Goal: Obtain resource: Obtain resource

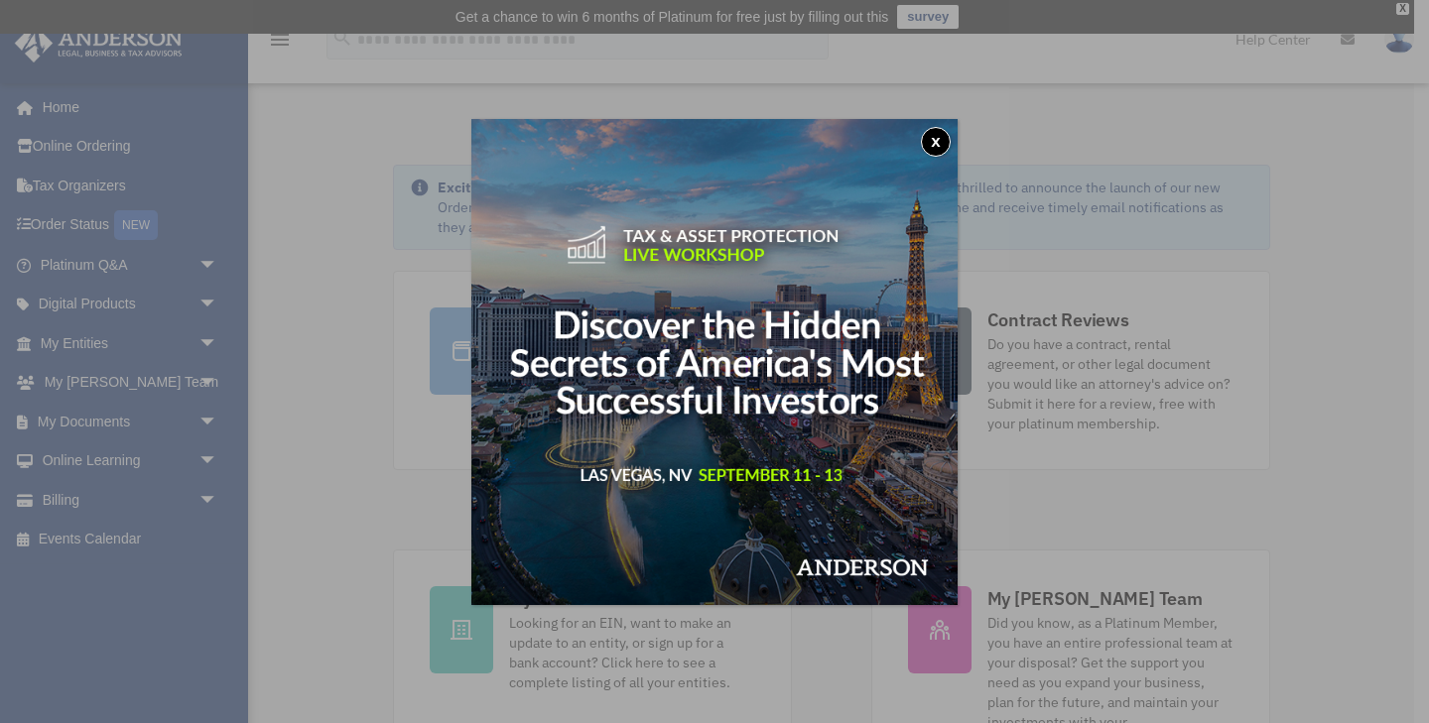
click at [935, 140] on button "x" at bounding box center [936, 142] width 30 height 30
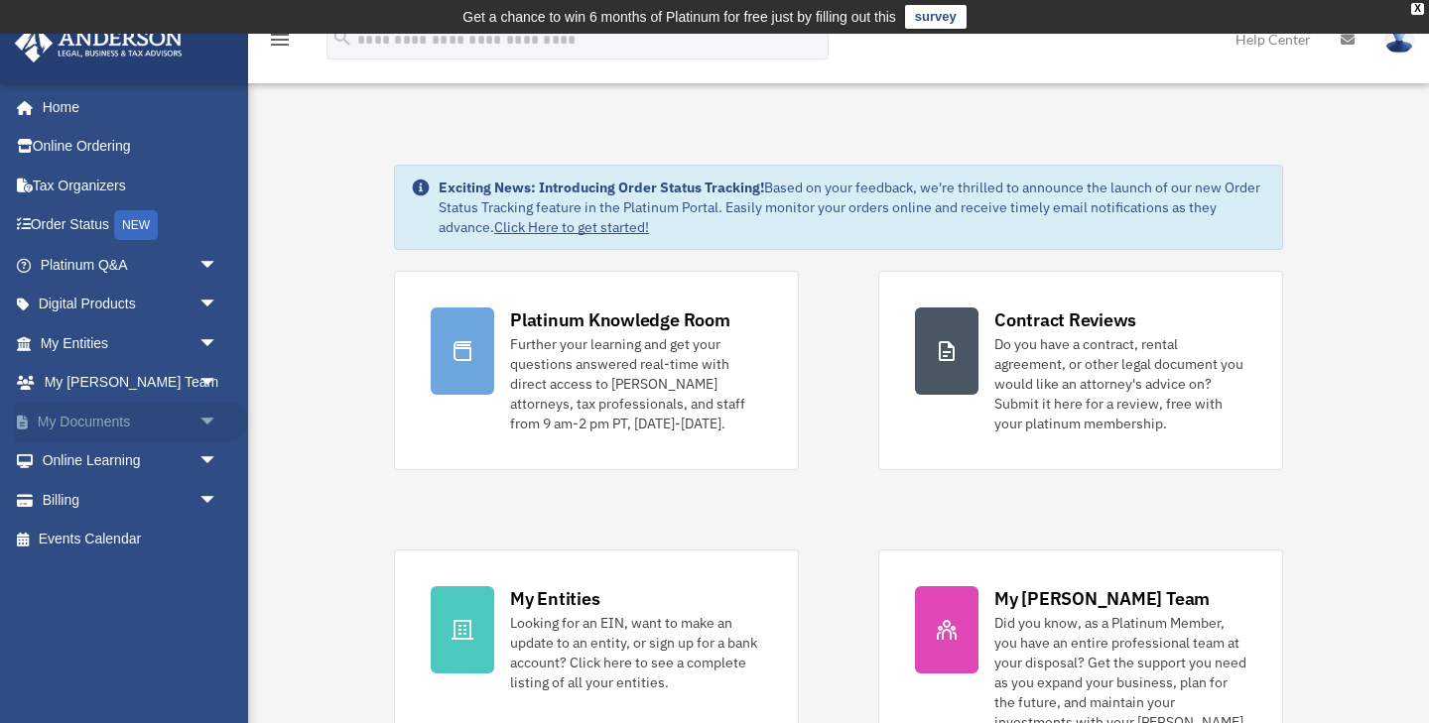
click at [205, 419] on span "arrow_drop_down" at bounding box center [218, 422] width 40 height 41
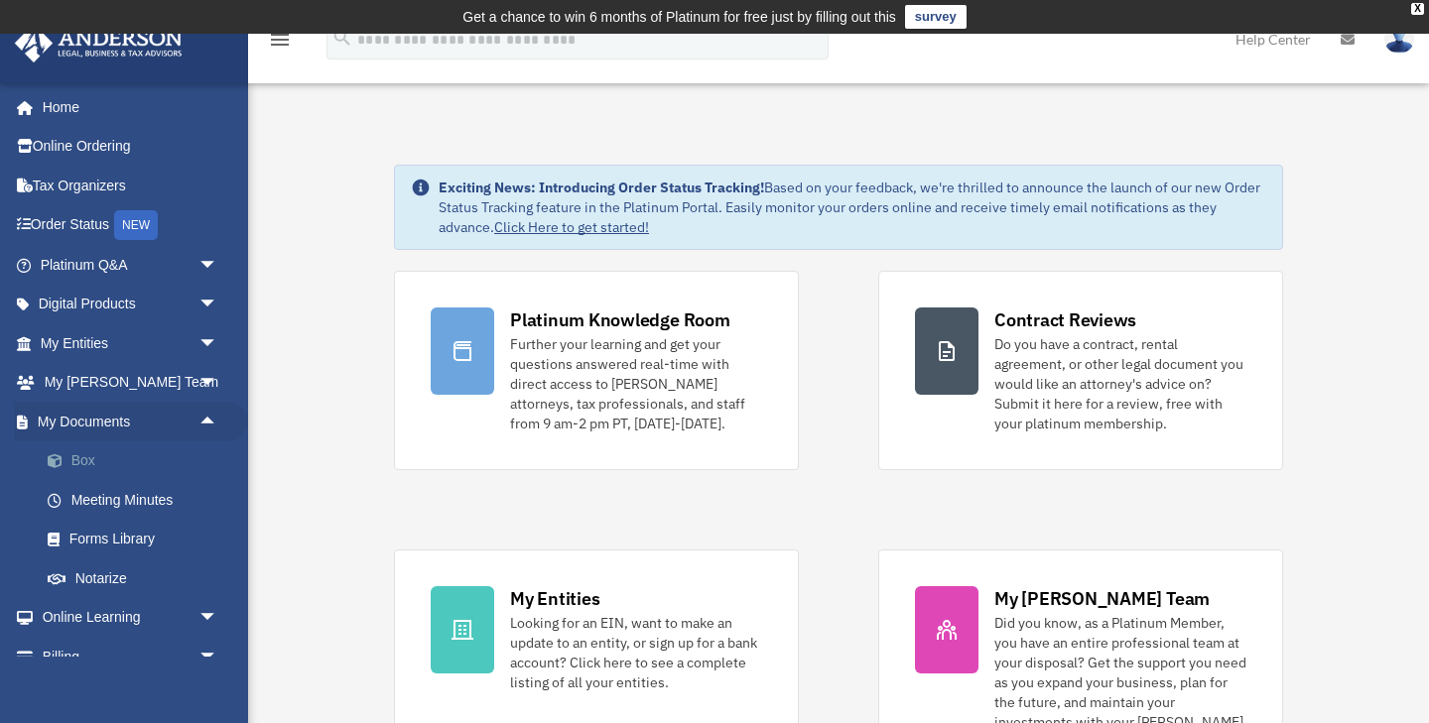
click at [74, 448] on link "Box" at bounding box center [138, 462] width 220 height 40
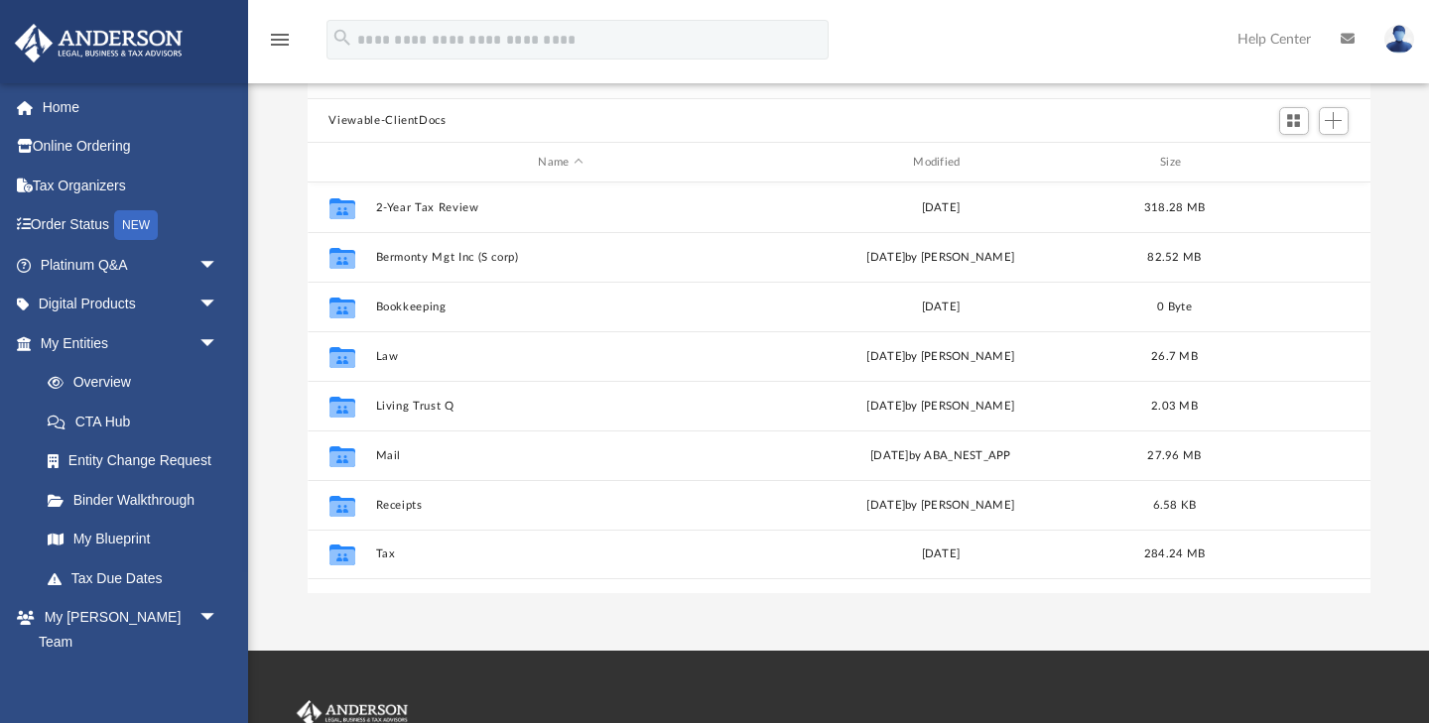
scroll to position [196, 0]
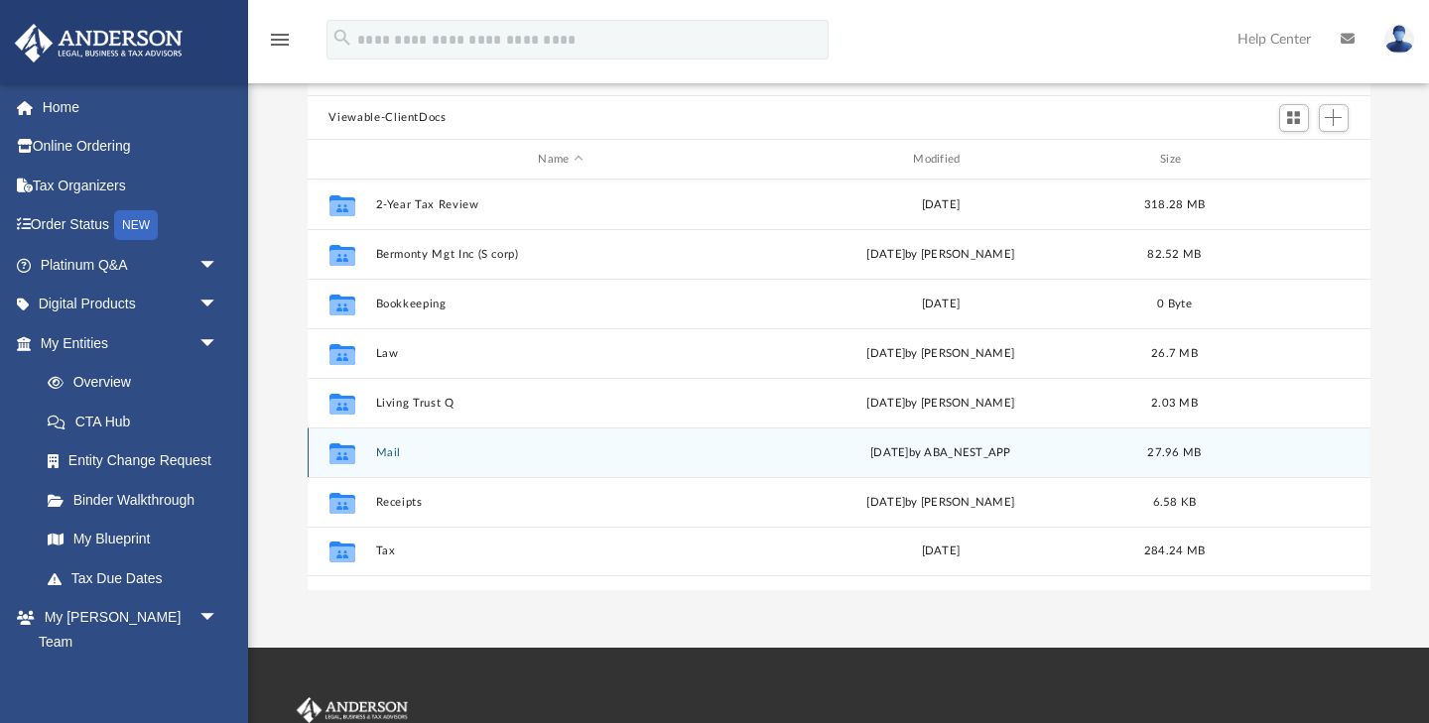
click at [387, 452] on button "Mail" at bounding box center [560, 452] width 371 height 13
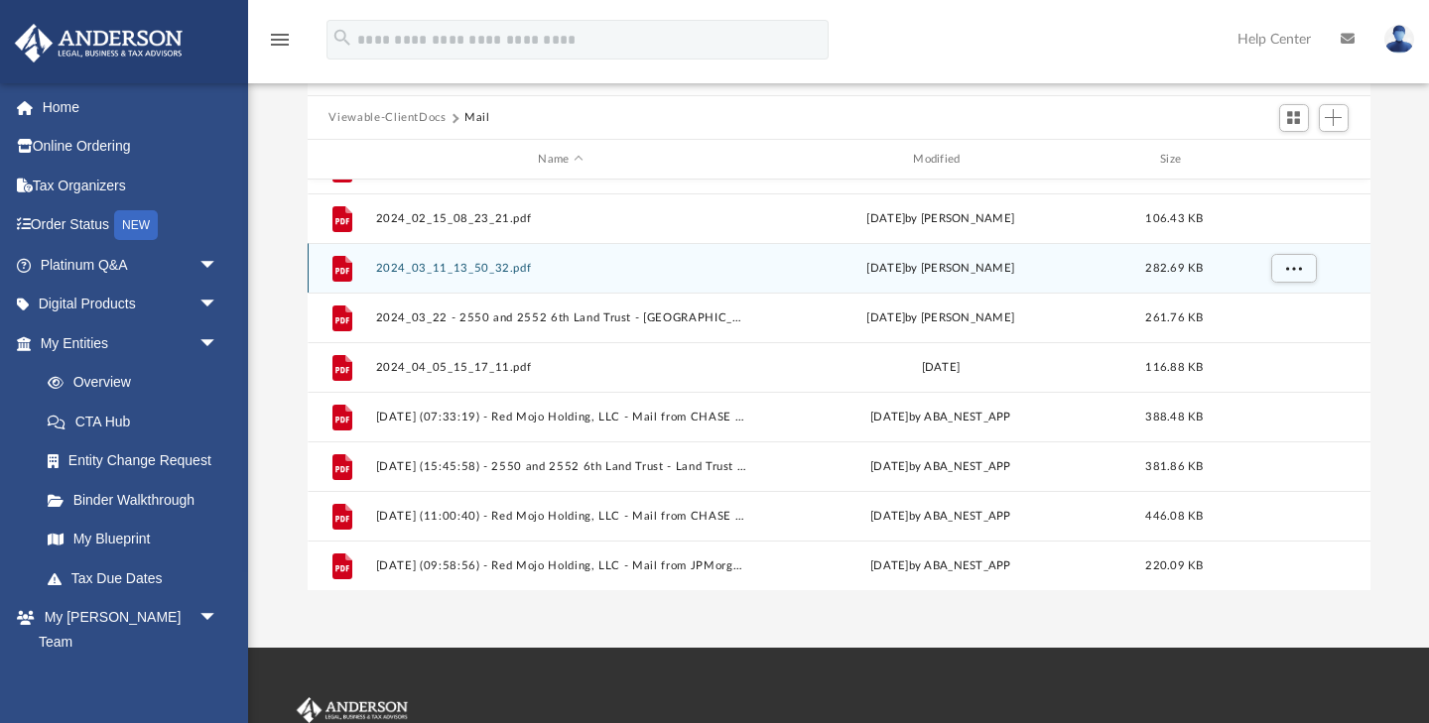
scroll to position [1177, 0]
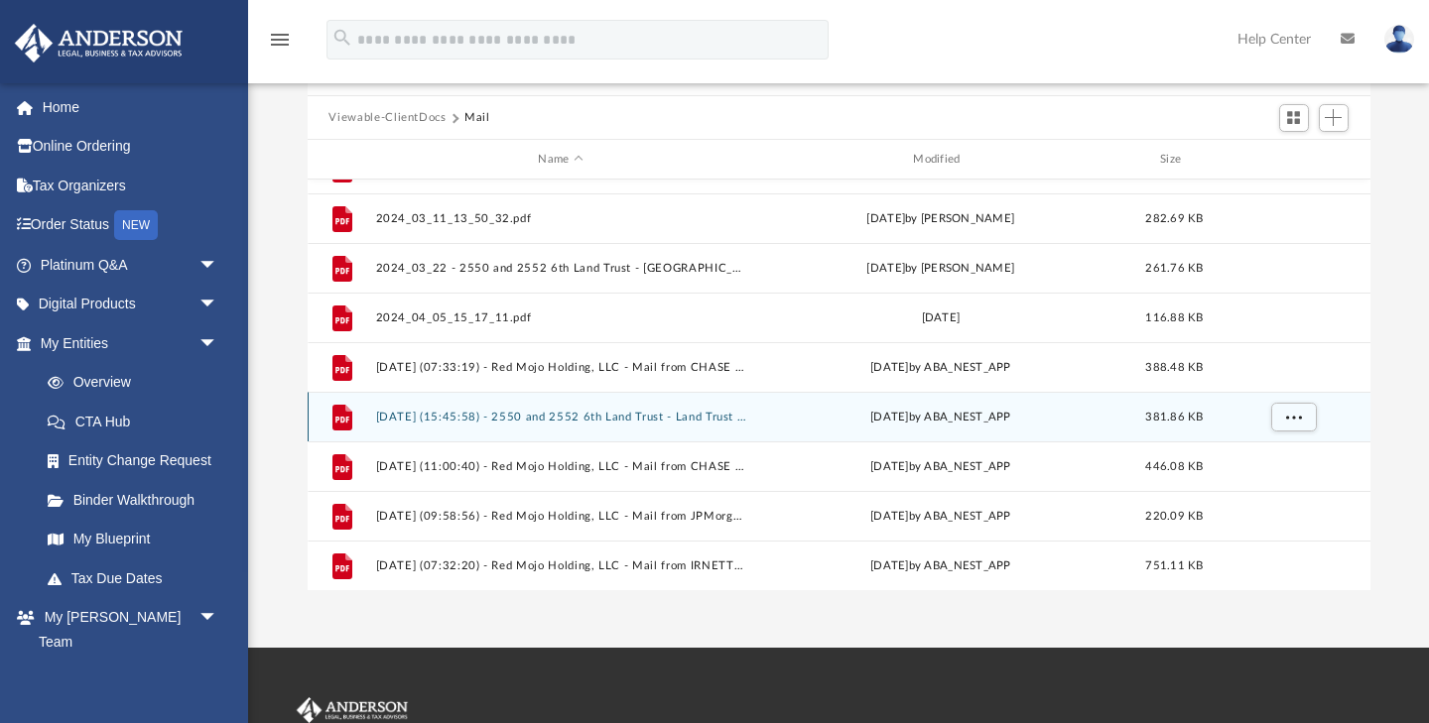
click at [701, 418] on button "[DATE] (15:45:58) - 2550 and 2552 6th Land Trust - Land Trust Documents from [P…" at bounding box center [560, 417] width 371 height 13
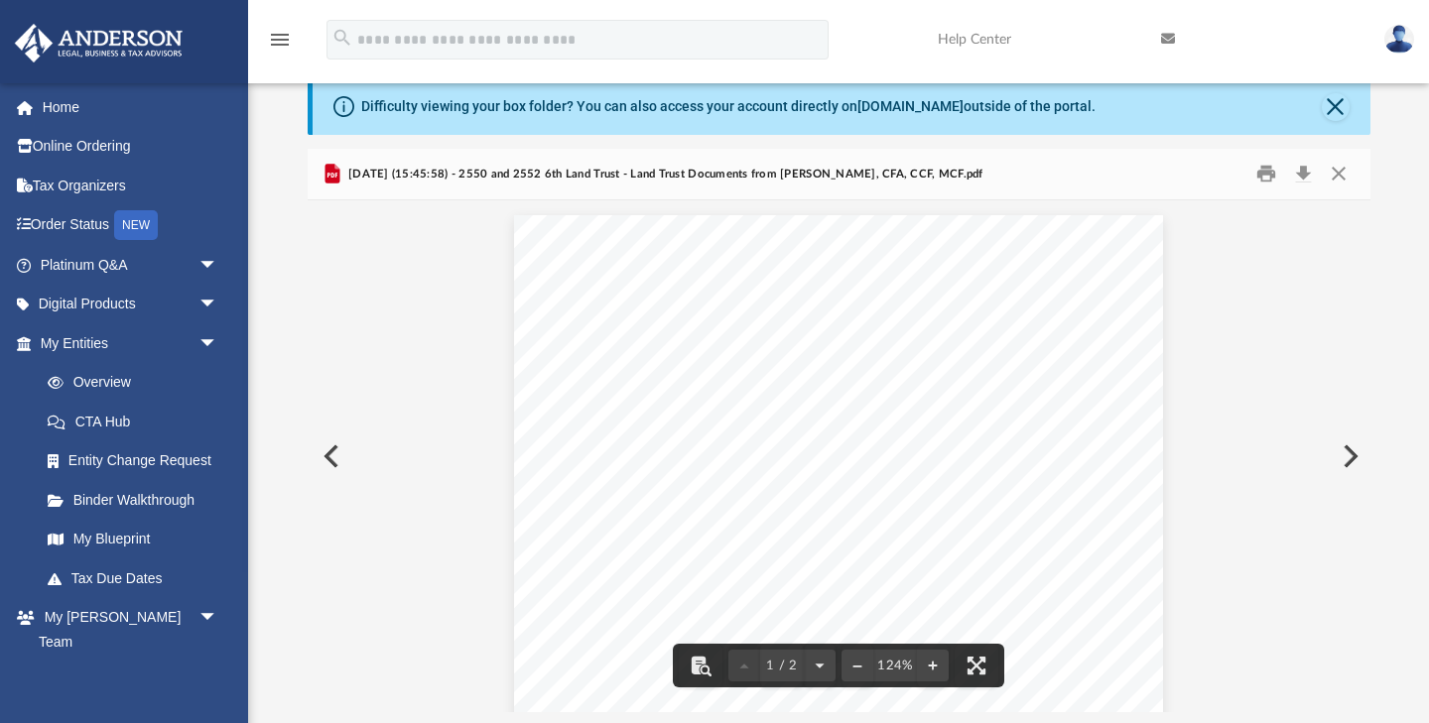
scroll to position [30, 0]
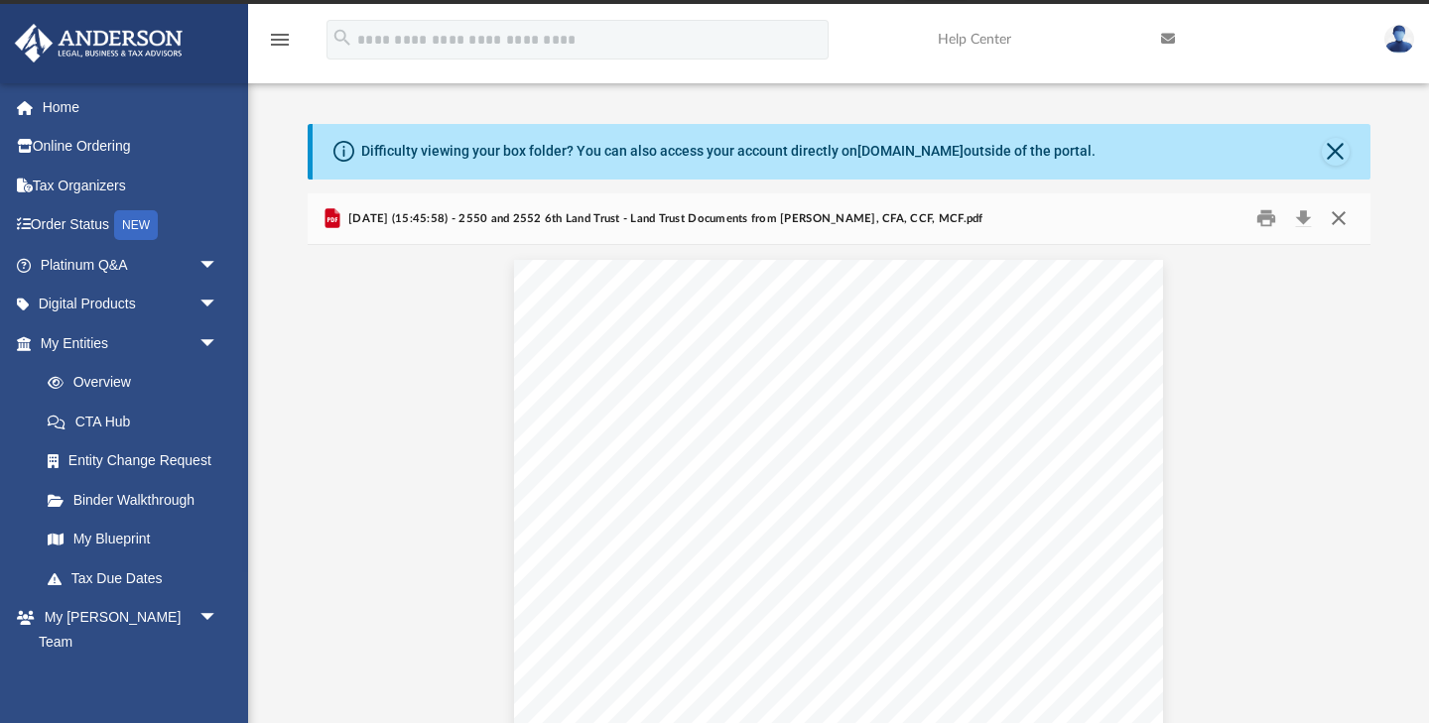
click at [1345, 220] on button "Close" at bounding box center [1339, 218] width 36 height 31
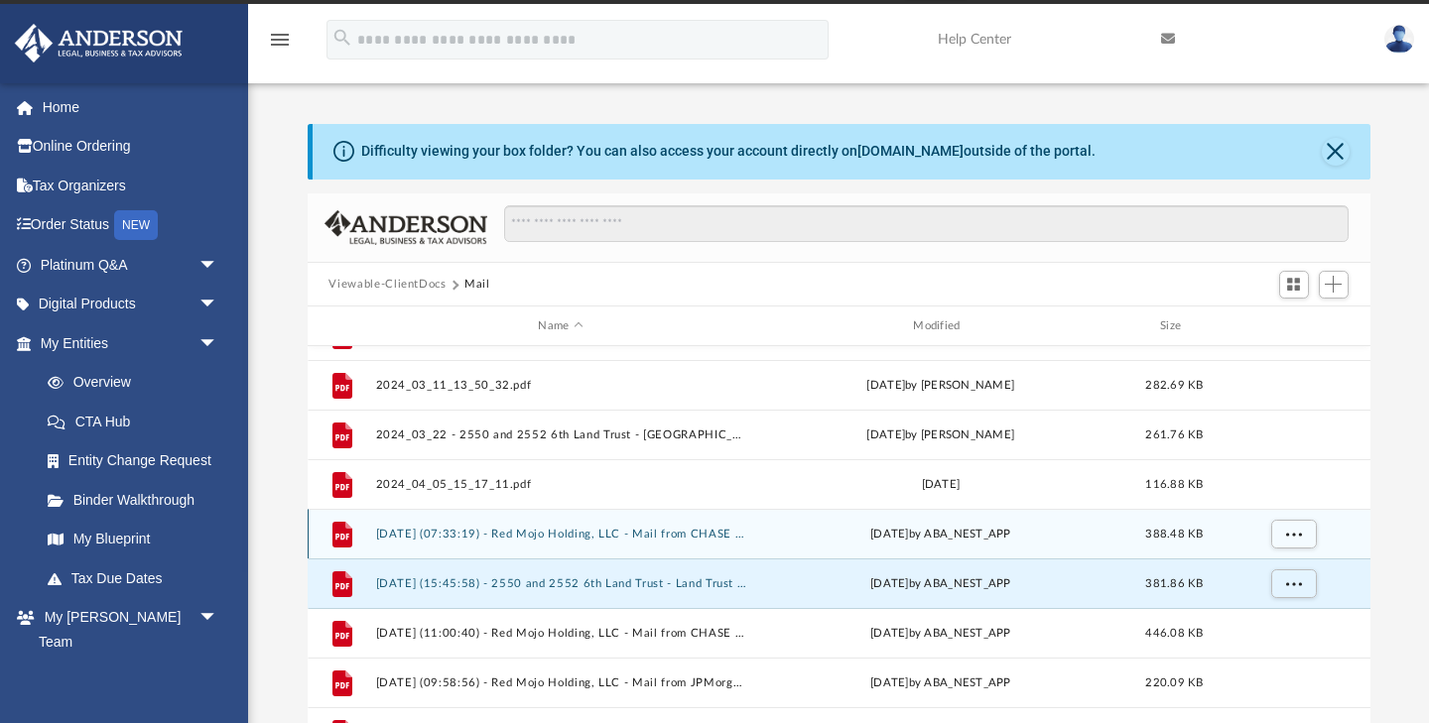
click at [736, 532] on button "[DATE] (07:33:19) - Red Mojo Holding, LLC - Mail from CHASE JPMorgan Chase Bank…" at bounding box center [560, 534] width 371 height 13
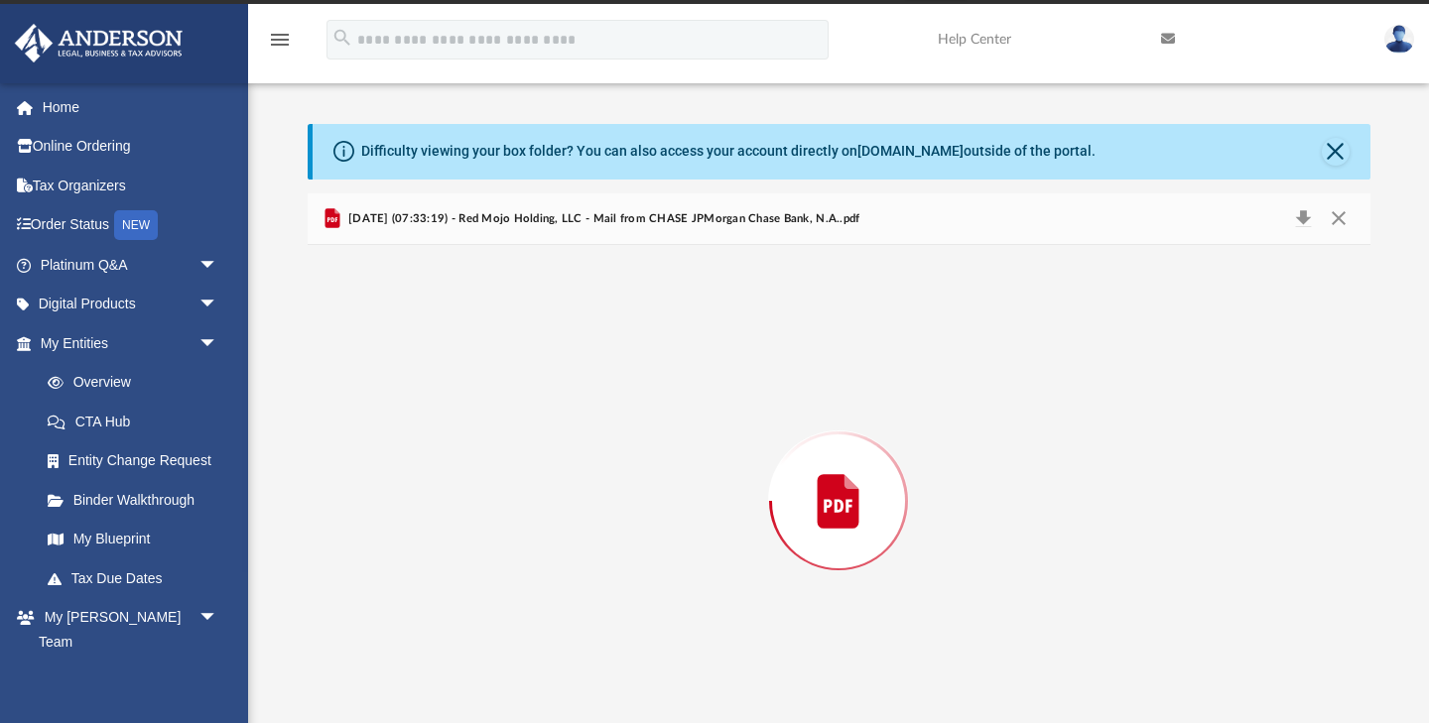
scroll to position [63, 0]
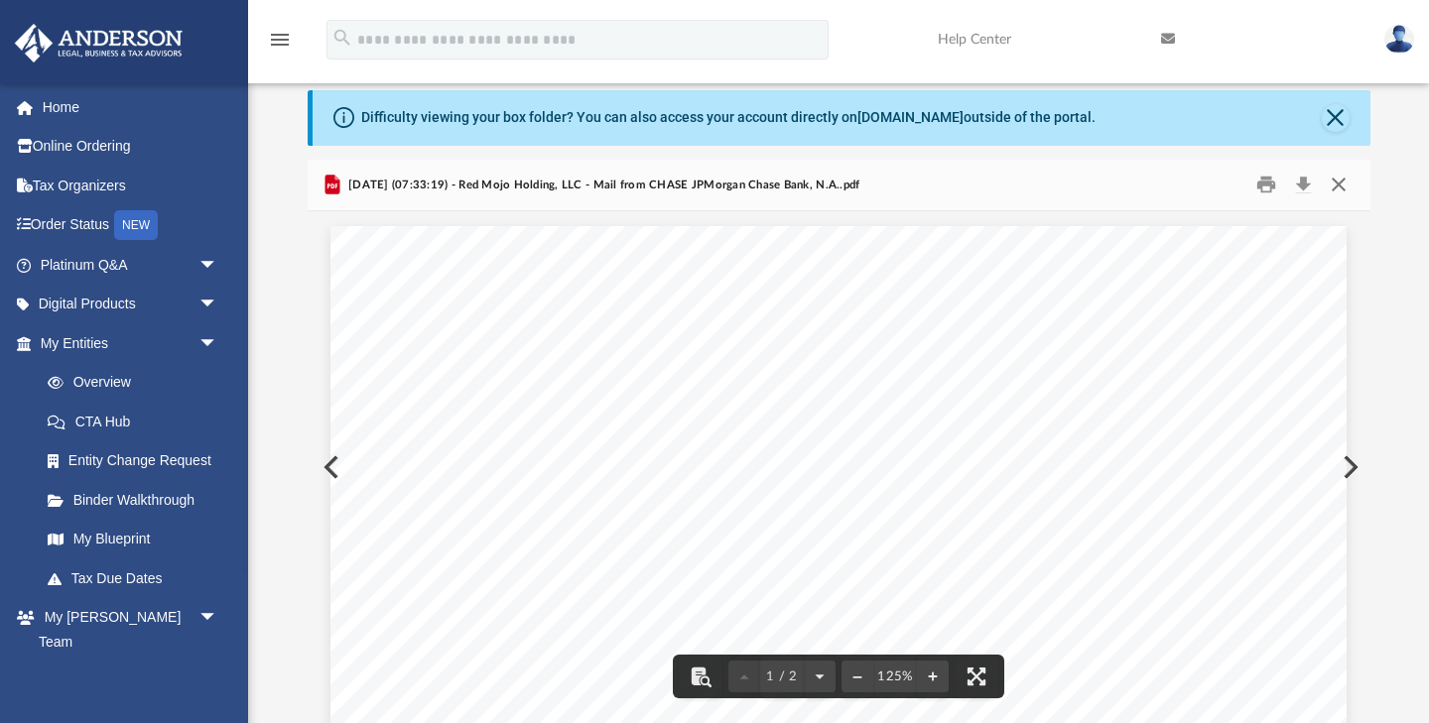
click at [1333, 183] on button "Close" at bounding box center [1339, 185] width 36 height 31
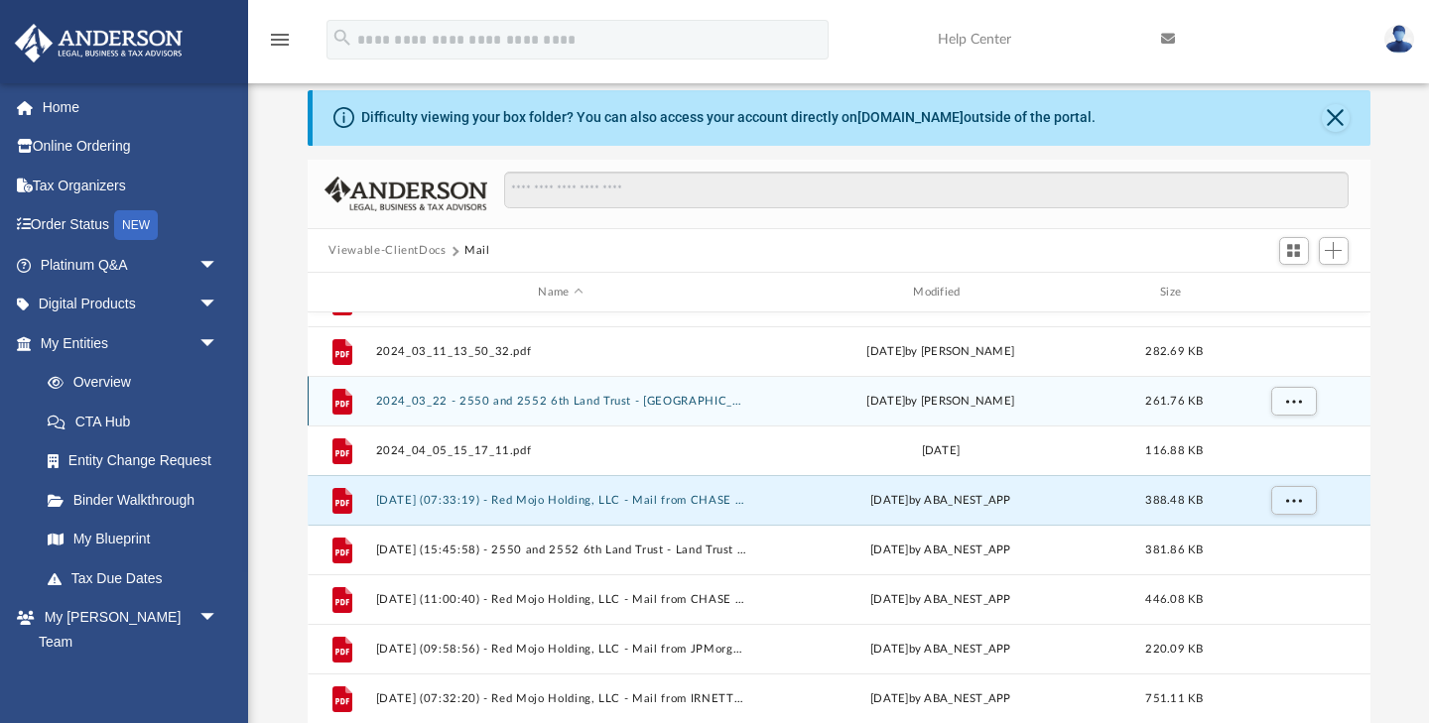
click at [722, 402] on button "2024_03_22 - 2550 and 2552 6th Land Trust - [GEOGRAPHIC_DATA] Property Appraise…" at bounding box center [560, 401] width 371 height 13
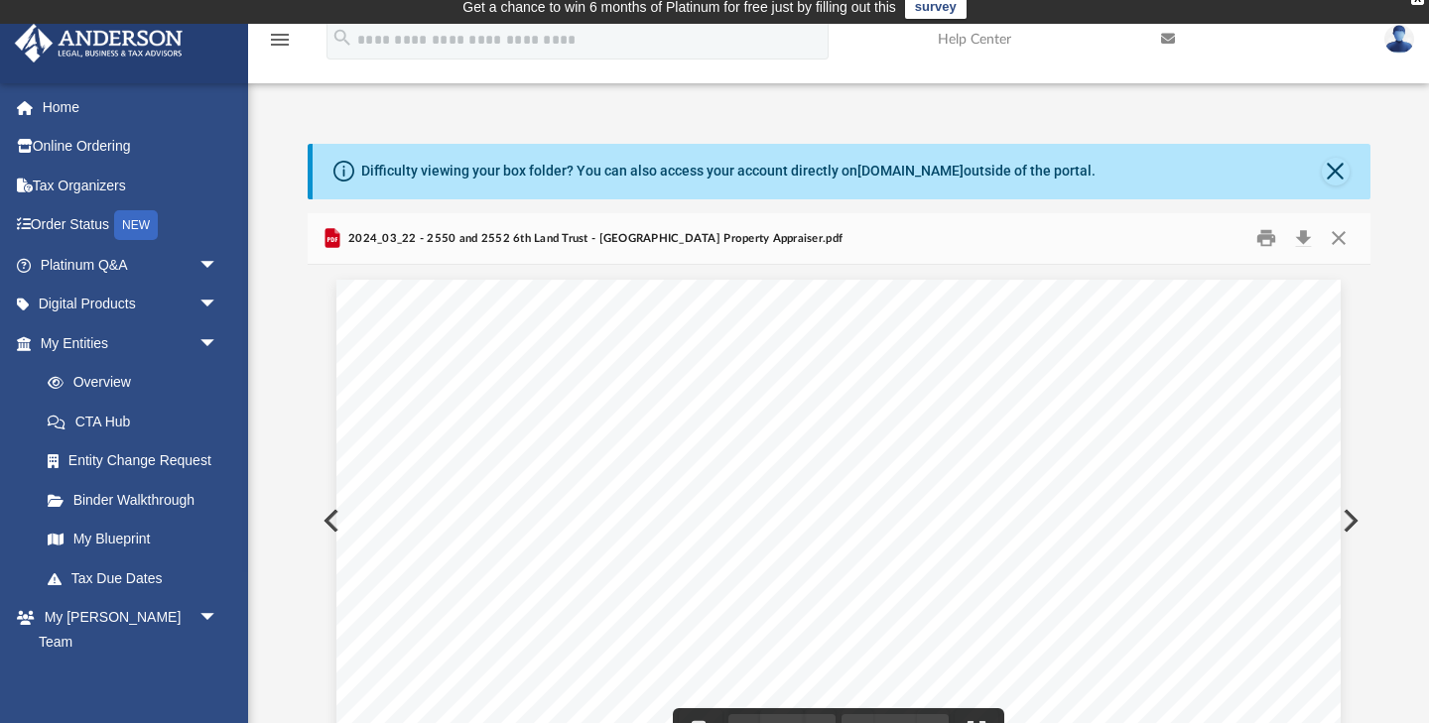
scroll to position [9, 0]
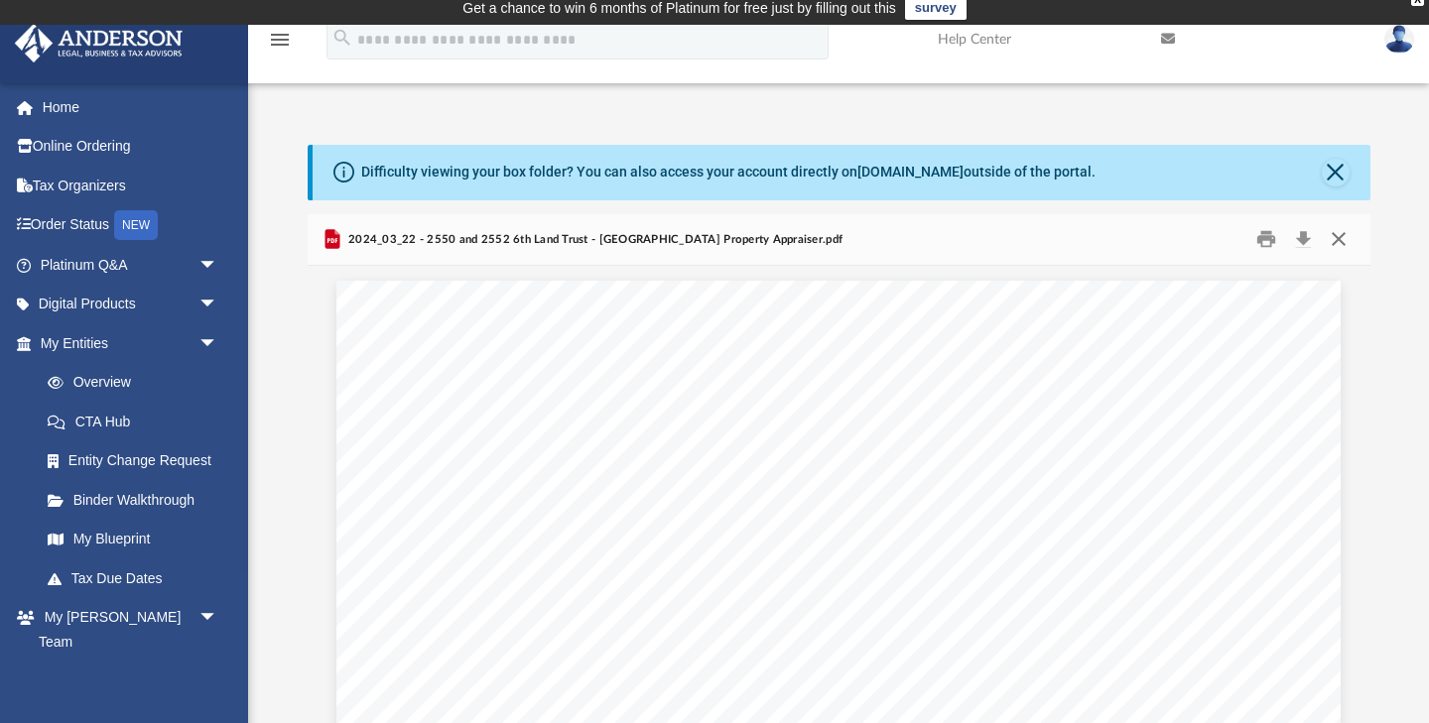
click at [1336, 238] on button "Close" at bounding box center [1339, 239] width 36 height 31
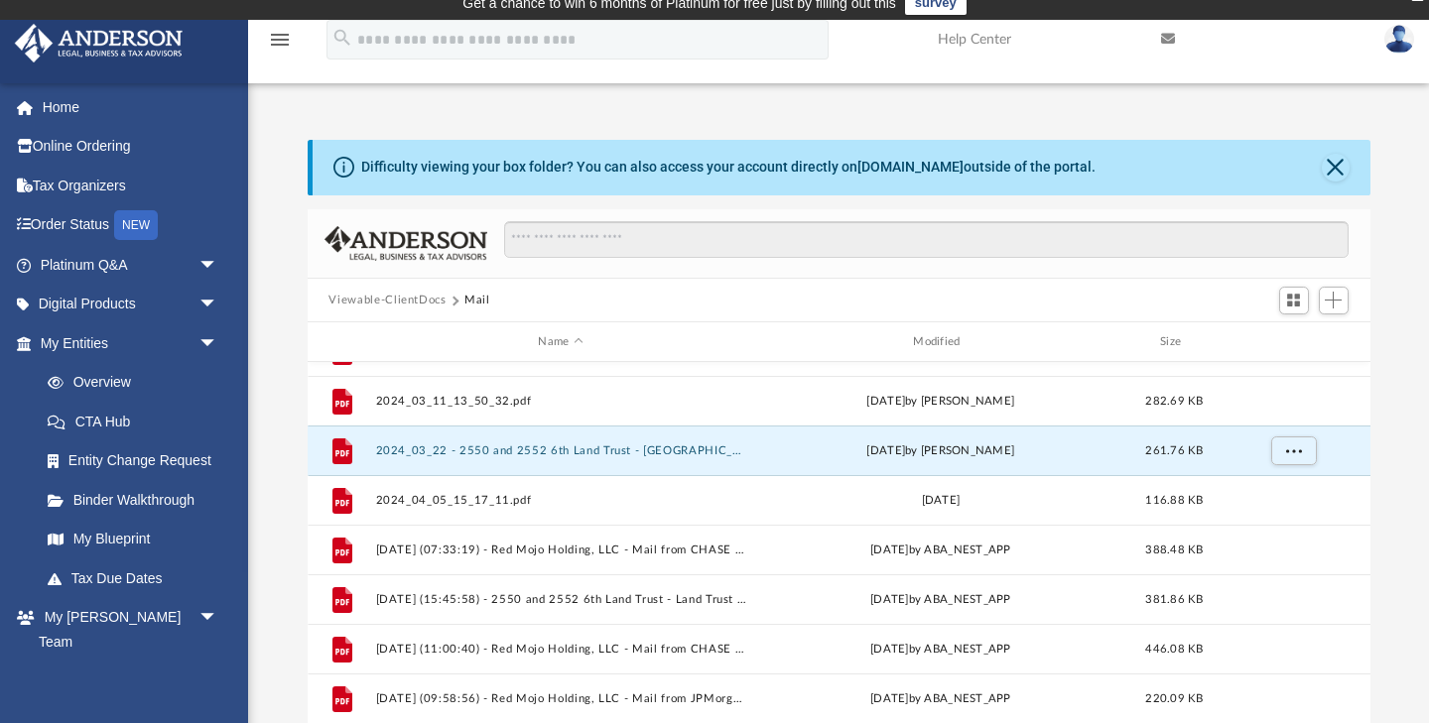
scroll to position [401, 0]
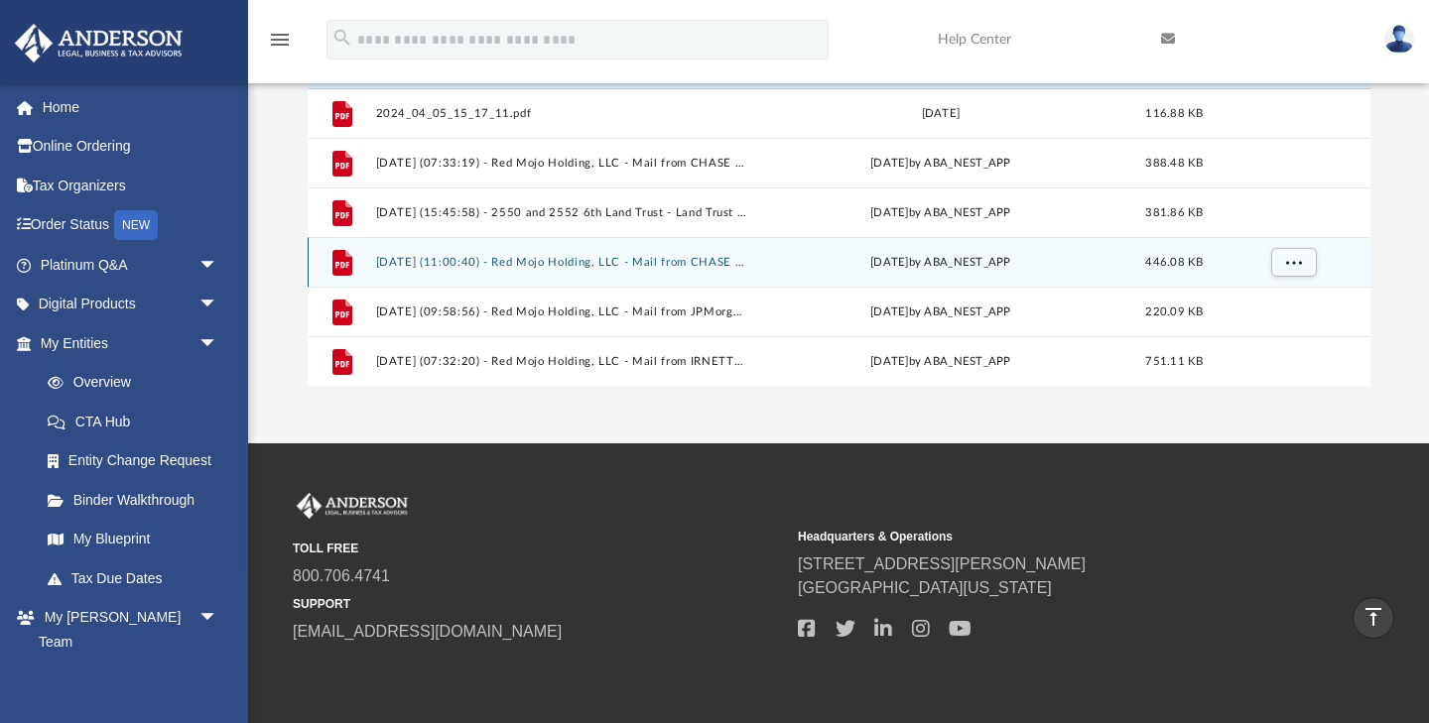
click at [475, 257] on button "[DATE] (11:00:40) - Red Mojo Holding, LLC - Mail from CHASE JPMorgan Chase Bank…" at bounding box center [560, 262] width 371 height 13
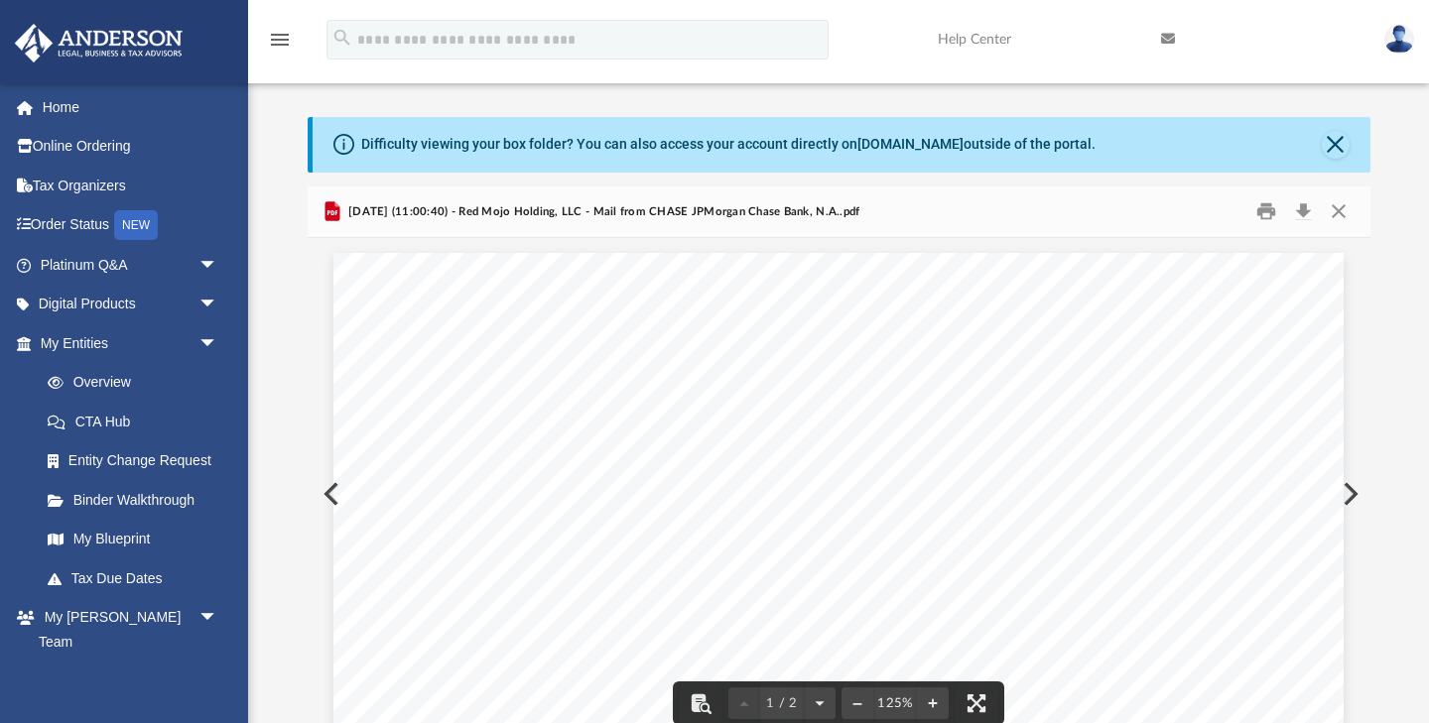
scroll to position [32, 0]
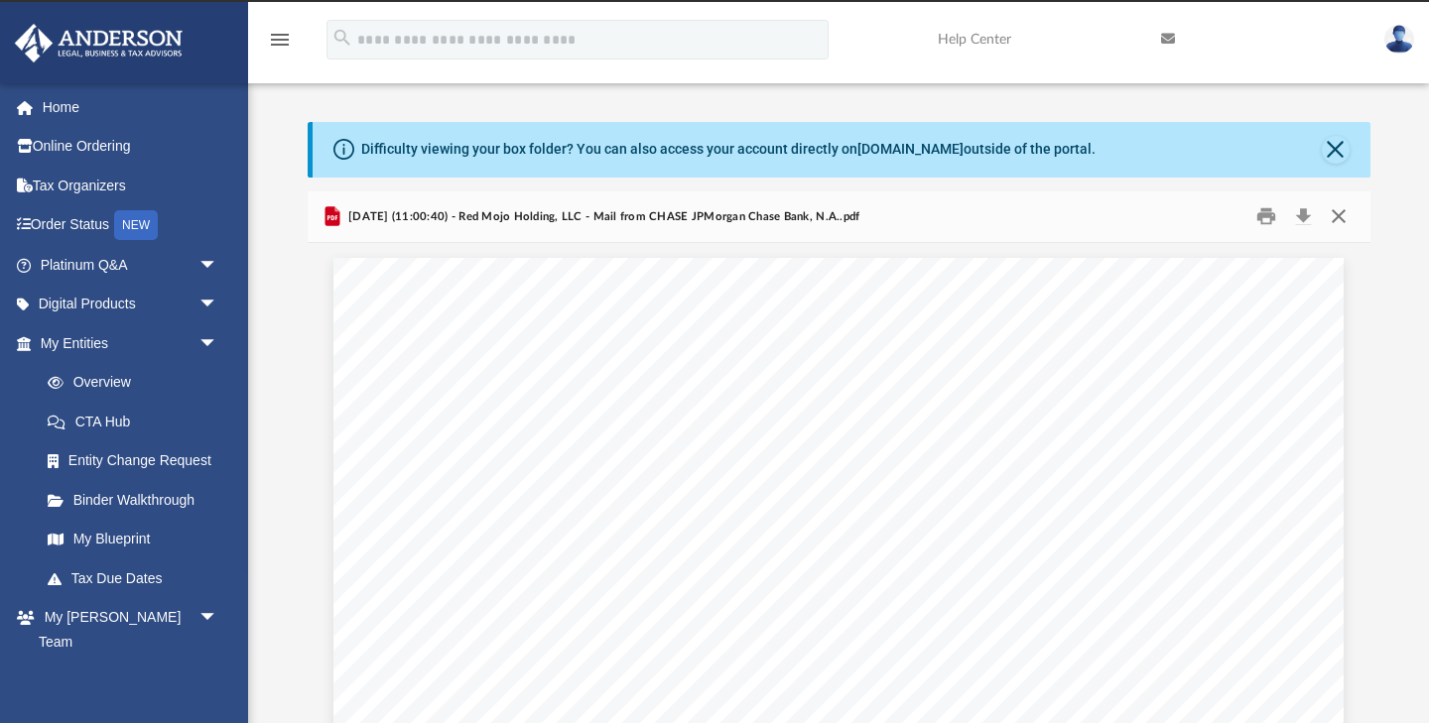
click at [1337, 215] on button "Close" at bounding box center [1339, 216] width 36 height 31
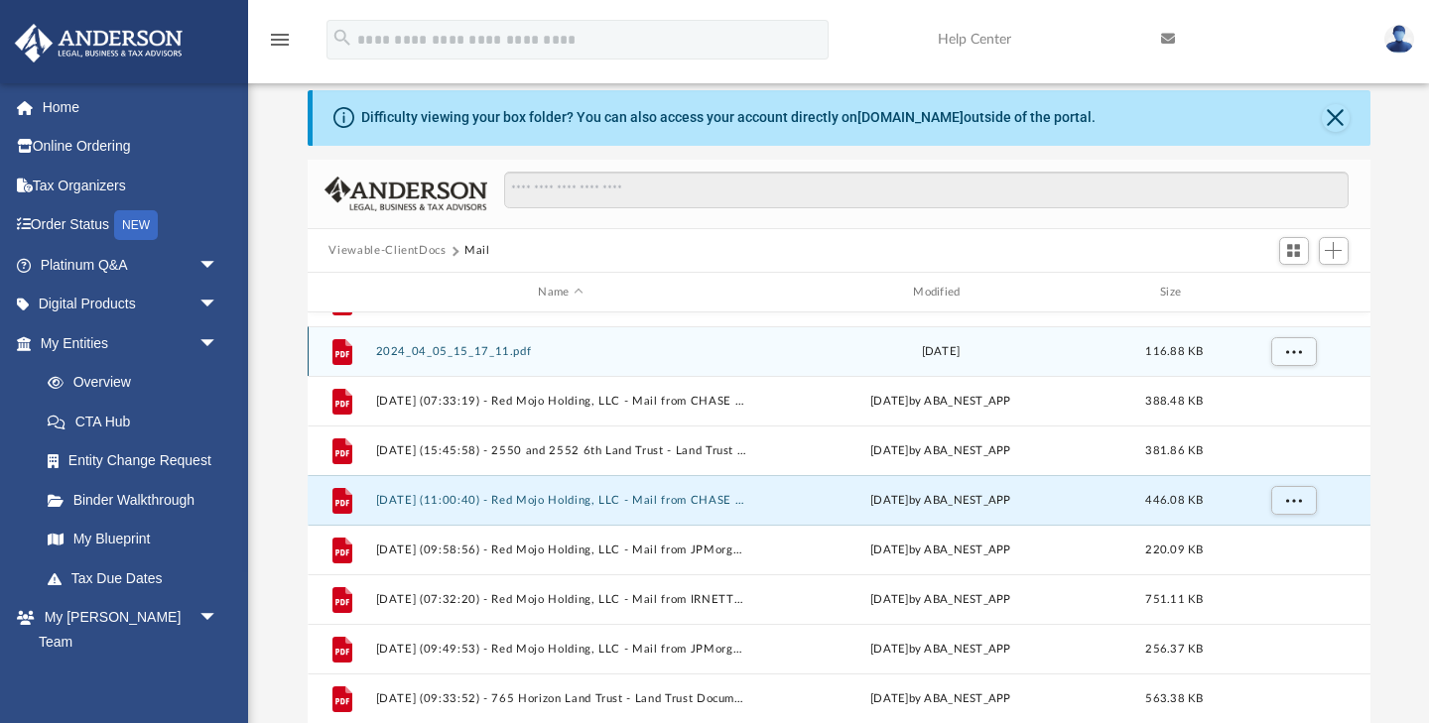
scroll to position [1326, 0]
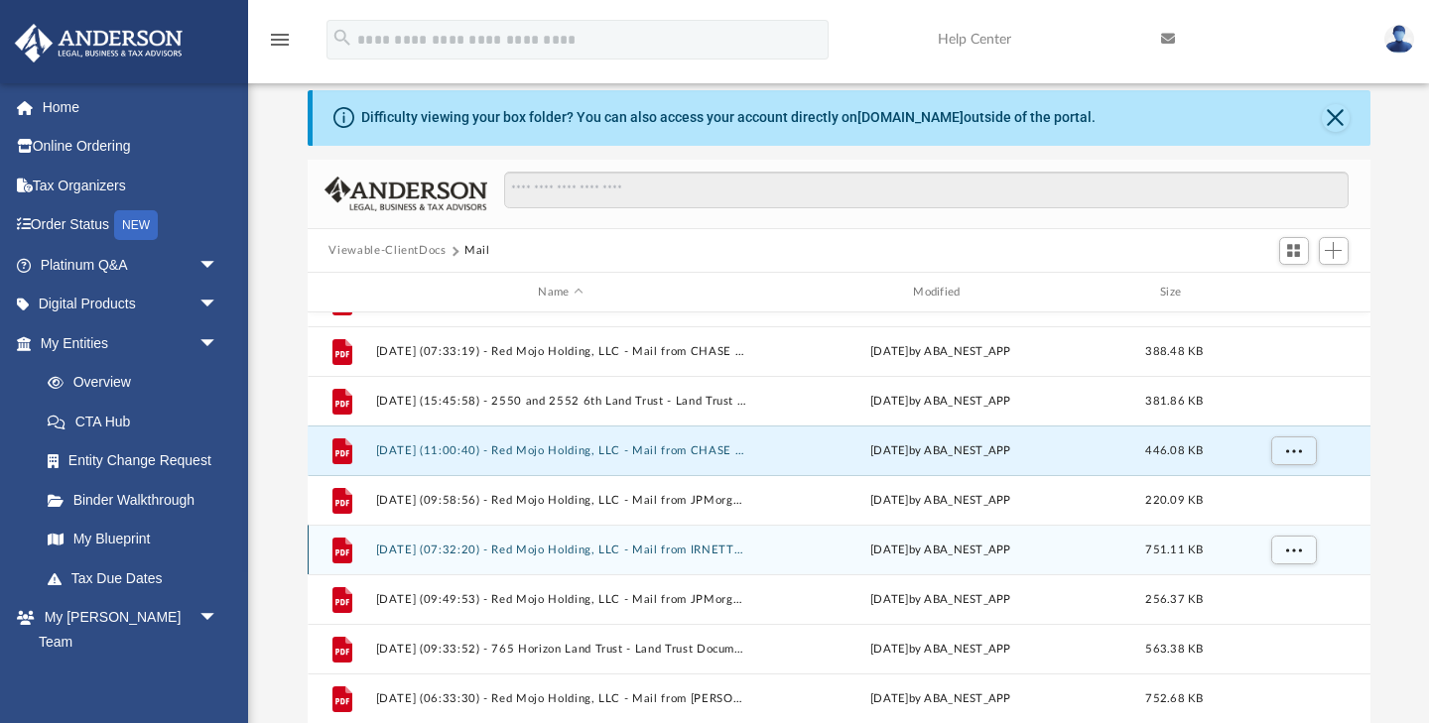
click at [695, 551] on button "[DATE] (07:32:20) - Red Mojo Holding, LLC - Mail from IRNETTE BERMONTY RED MOJO…" at bounding box center [560, 550] width 371 height 13
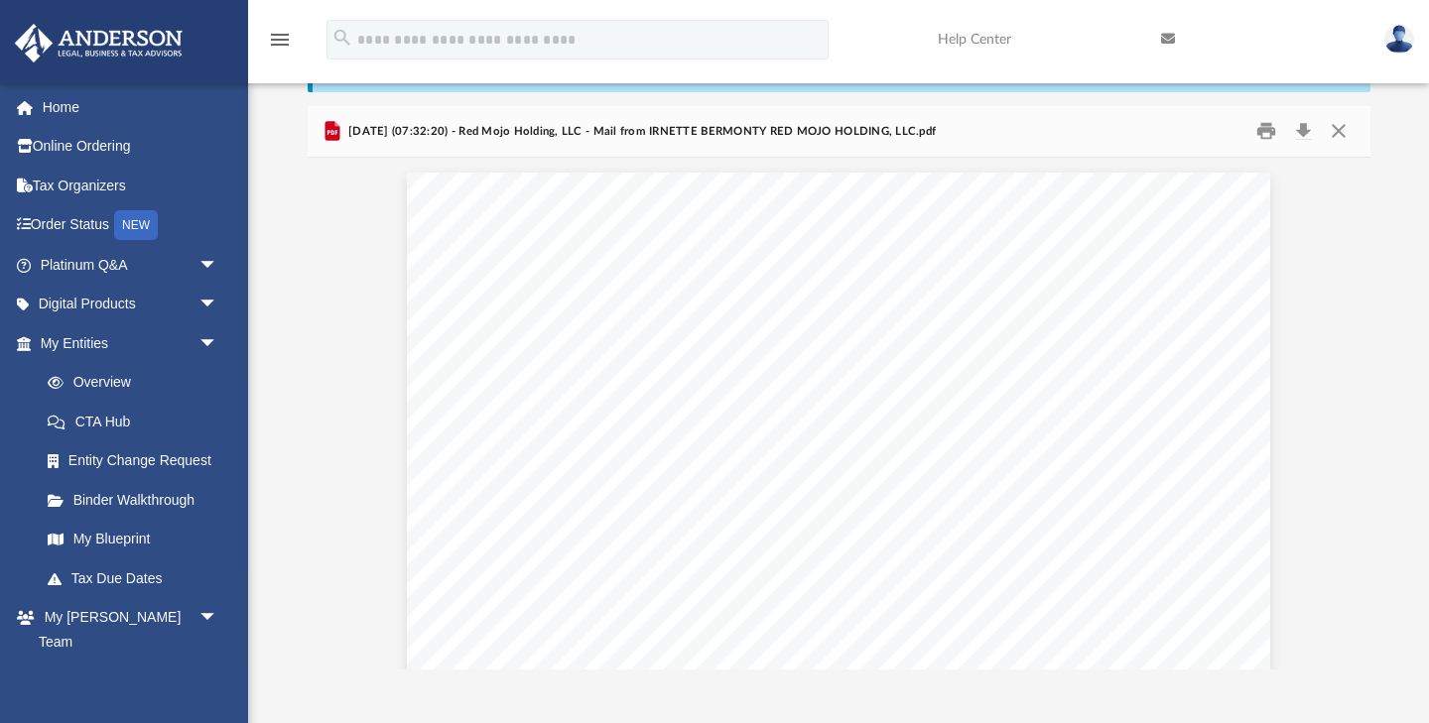
scroll to position [115, 0]
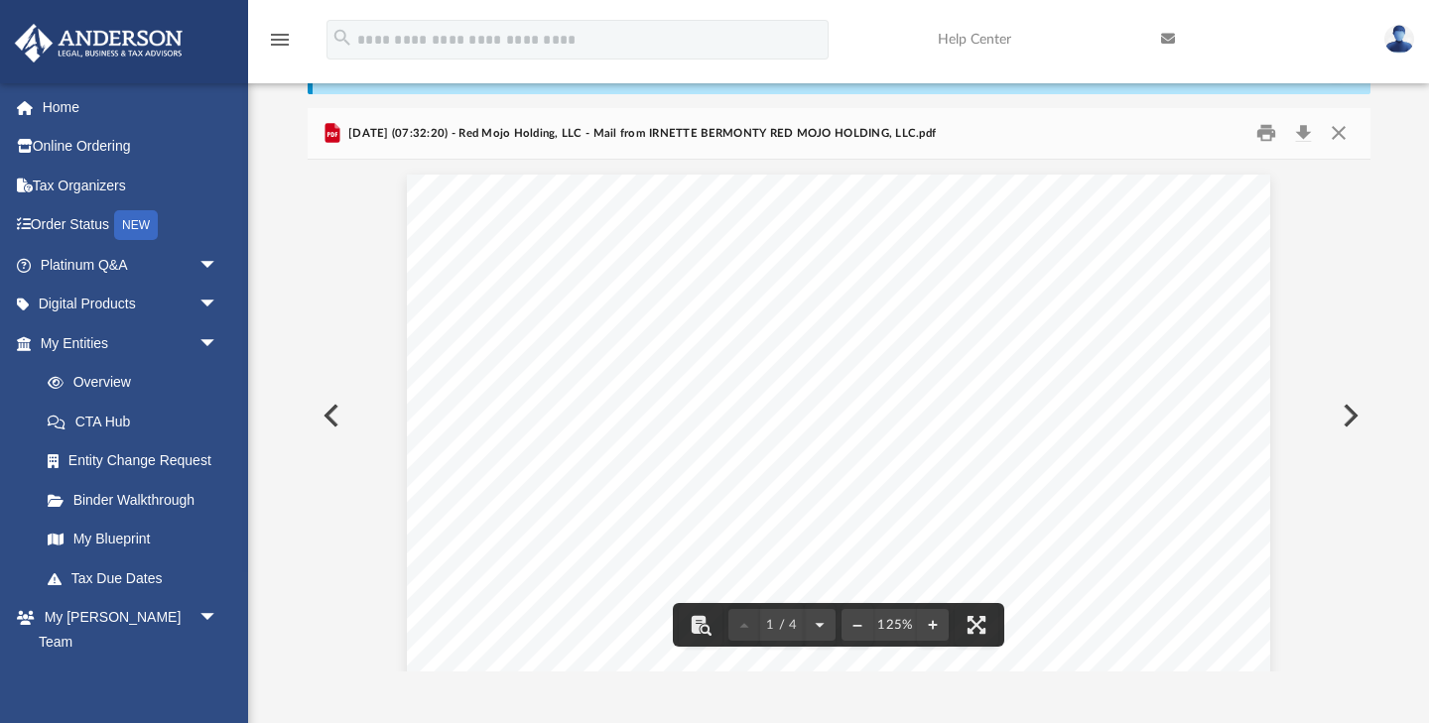
drag, startPoint x: 1064, startPoint y: 381, endPoint x: 1049, endPoint y: 441, distance: 61.4
click at [1351, 421] on button "Preview" at bounding box center [1349, 416] width 44 height 56
click at [326, 419] on button "Preview" at bounding box center [330, 416] width 44 height 56
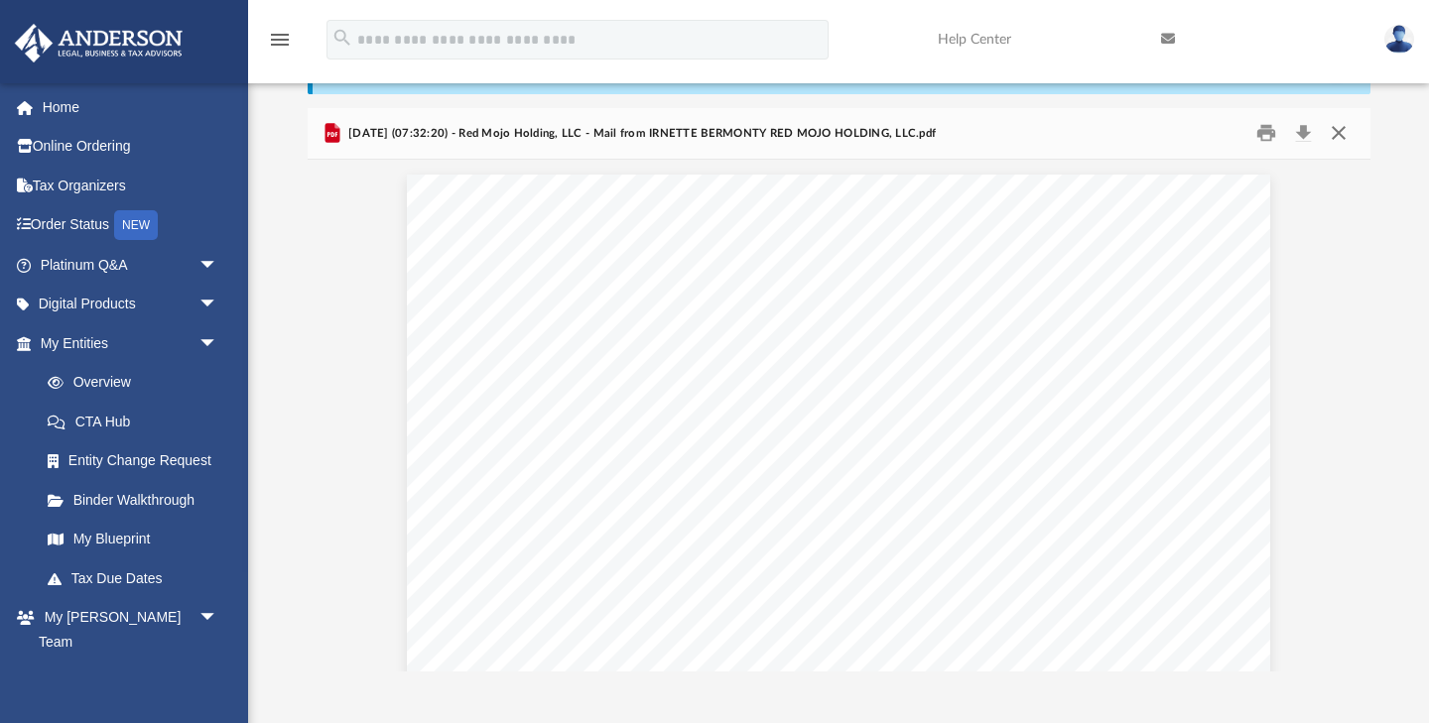
click at [1337, 132] on button "Close" at bounding box center [1339, 133] width 36 height 31
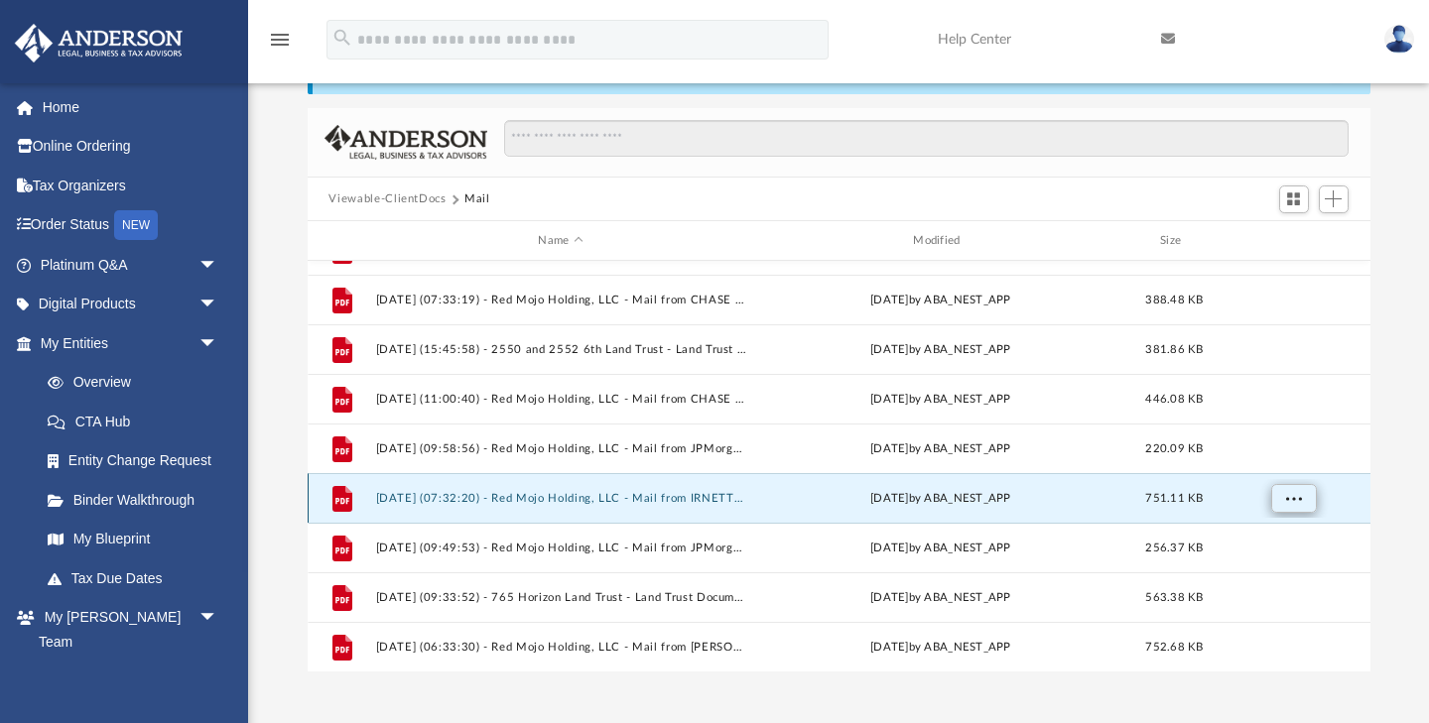
click at [1285, 506] on button "More options" at bounding box center [1293, 499] width 46 height 30
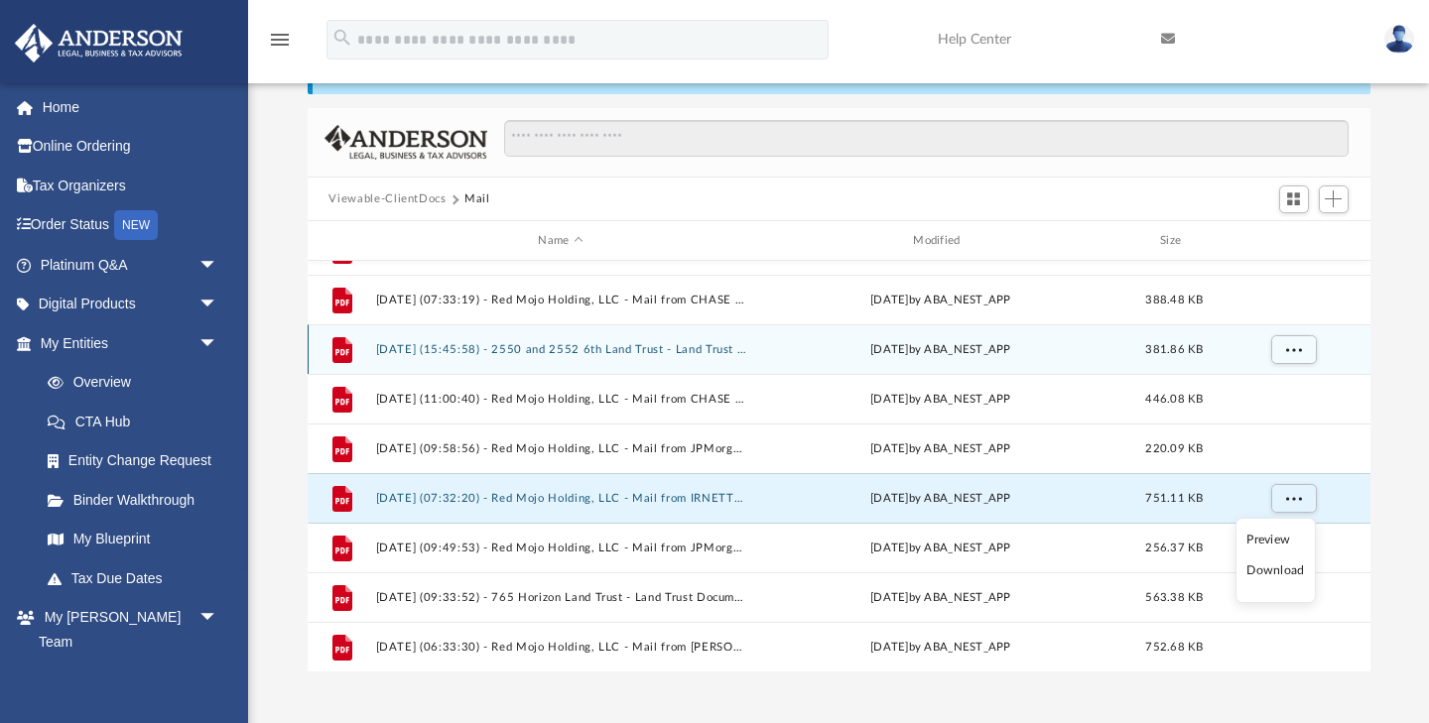
click at [659, 346] on button "[DATE] (15:45:58) - 2550 and 2552 6th Land Trust - Land Trust Documents from [P…" at bounding box center [560, 349] width 371 height 13
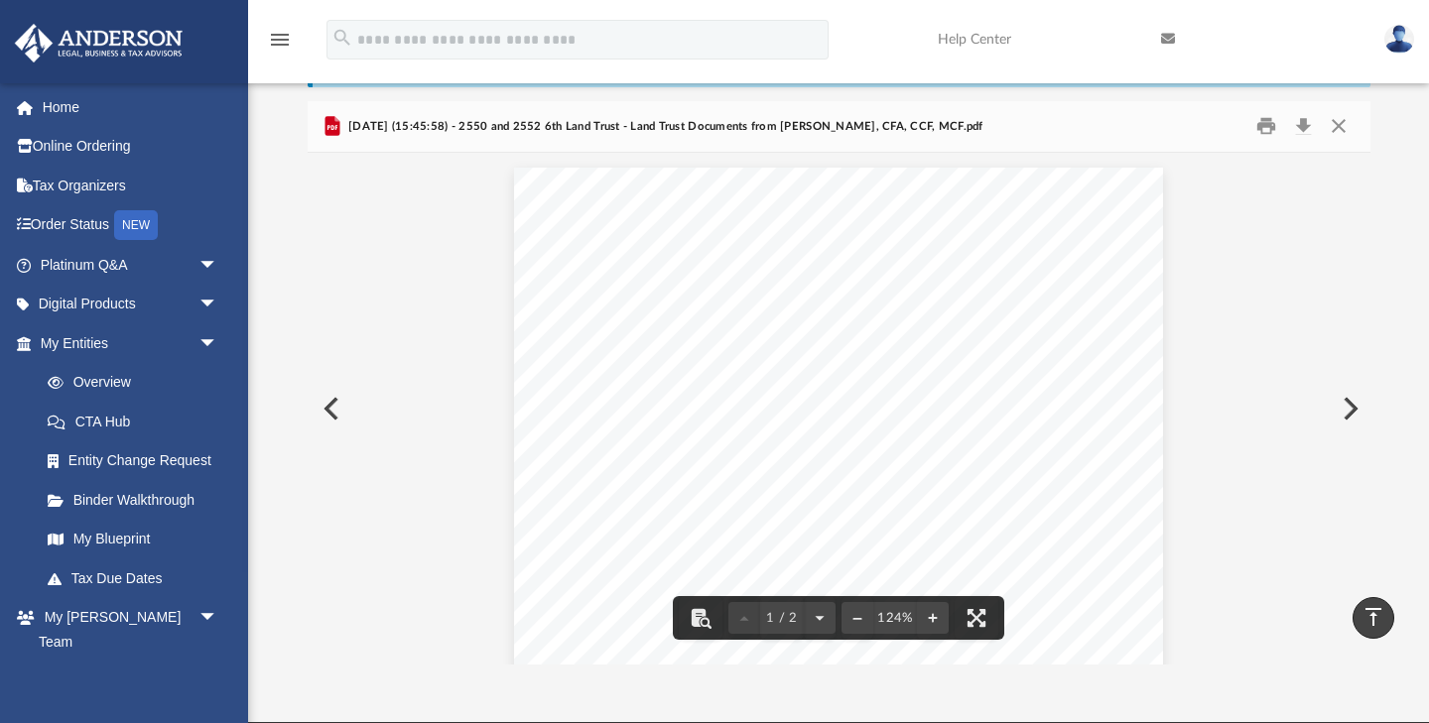
scroll to position [113, 0]
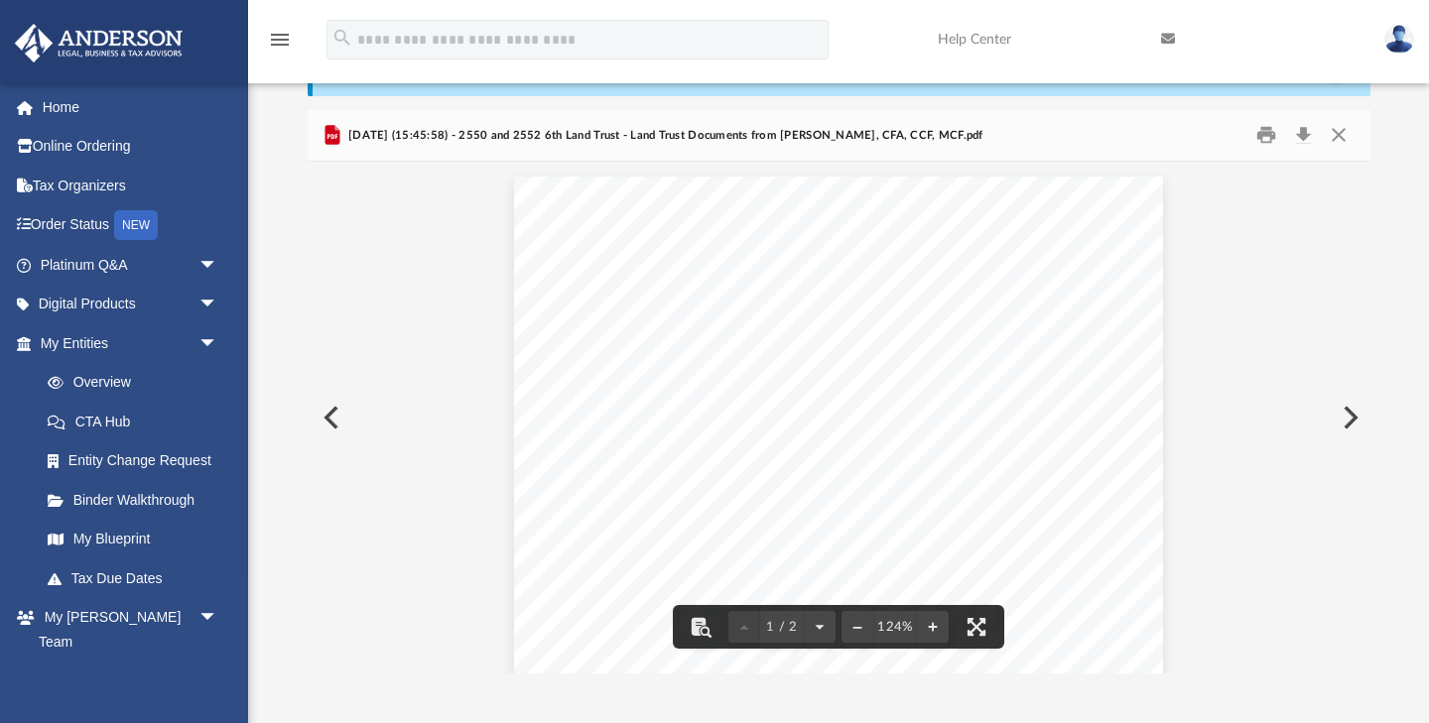
click at [1349, 408] on button "Preview" at bounding box center [1349, 418] width 44 height 56
click at [324, 410] on button "Preview" at bounding box center [330, 418] width 44 height 56
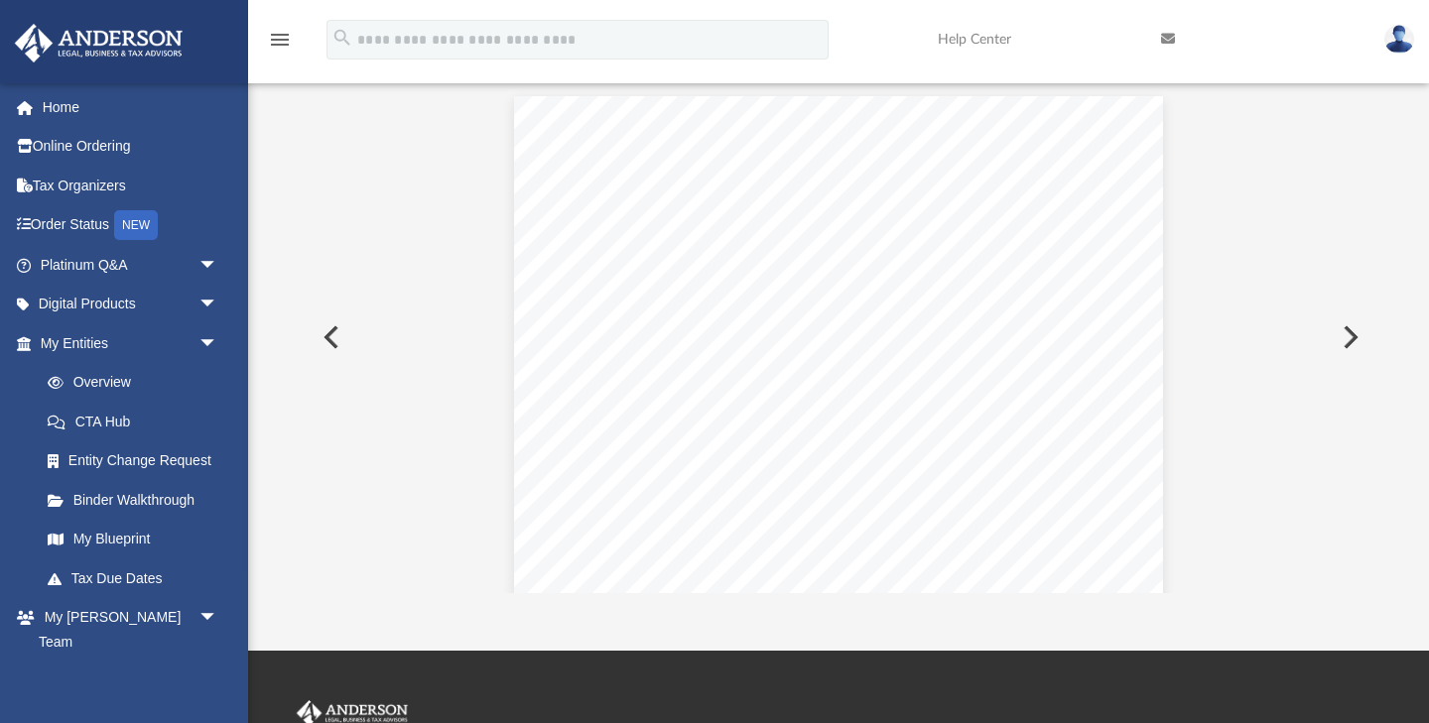
scroll to position [199, 0]
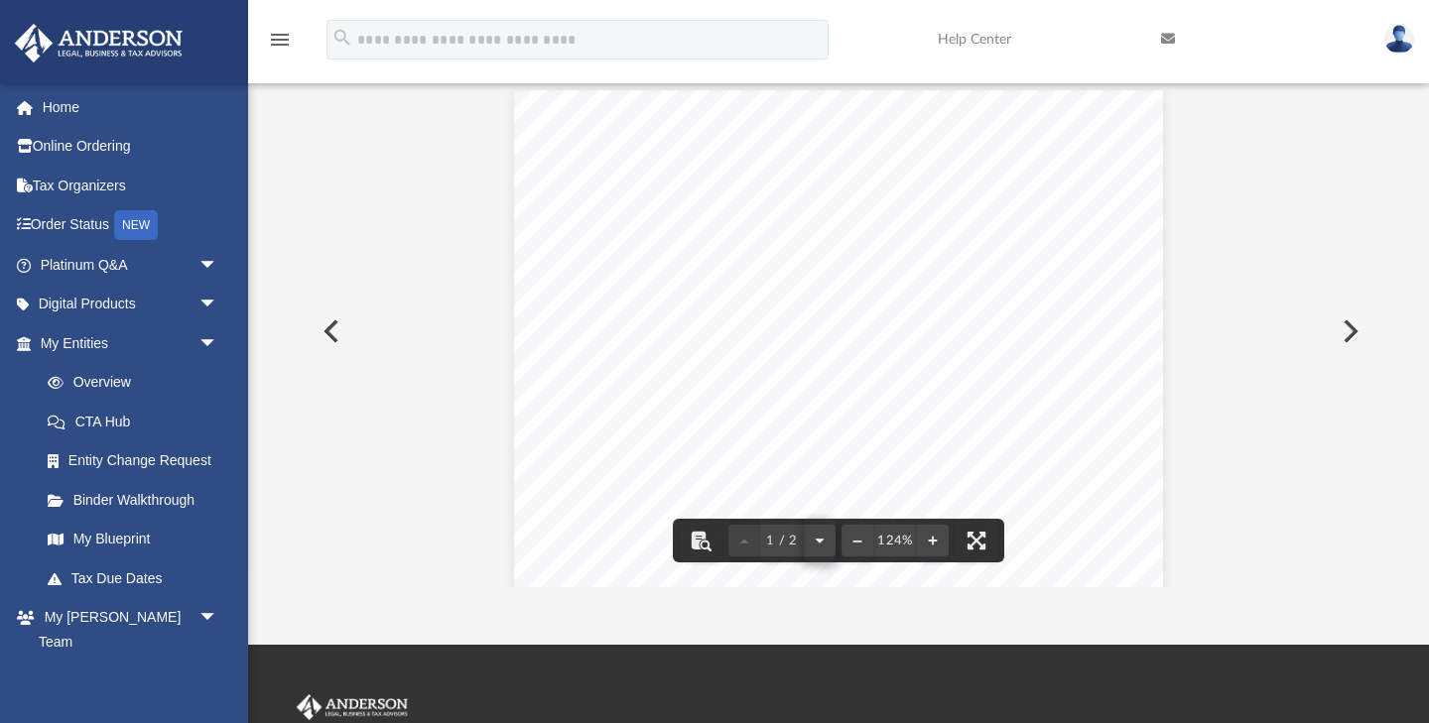
click at [821, 540] on button "File preview" at bounding box center [820, 541] width 32 height 44
click at [744, 542] on button "File preview" at bounding box center [744, 541] width 32 height 44
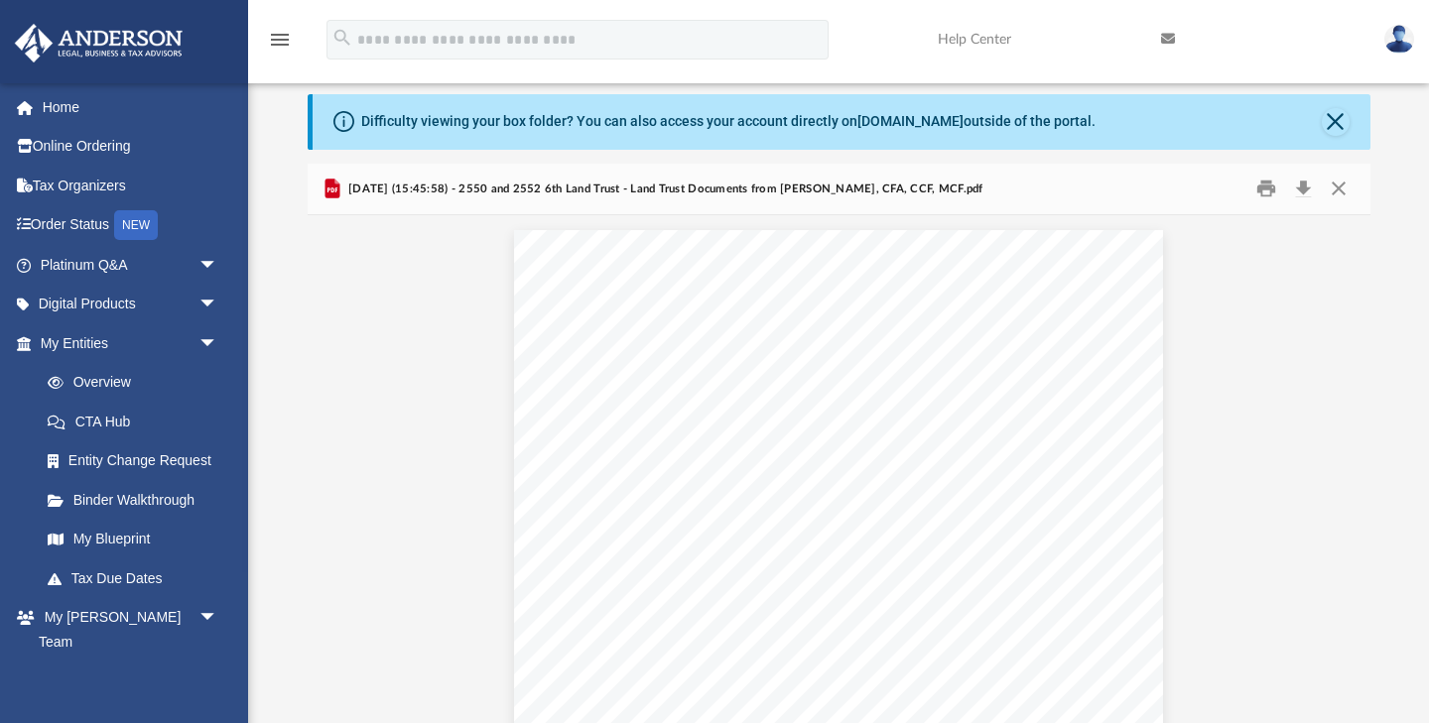
scroll to position [53, 0]
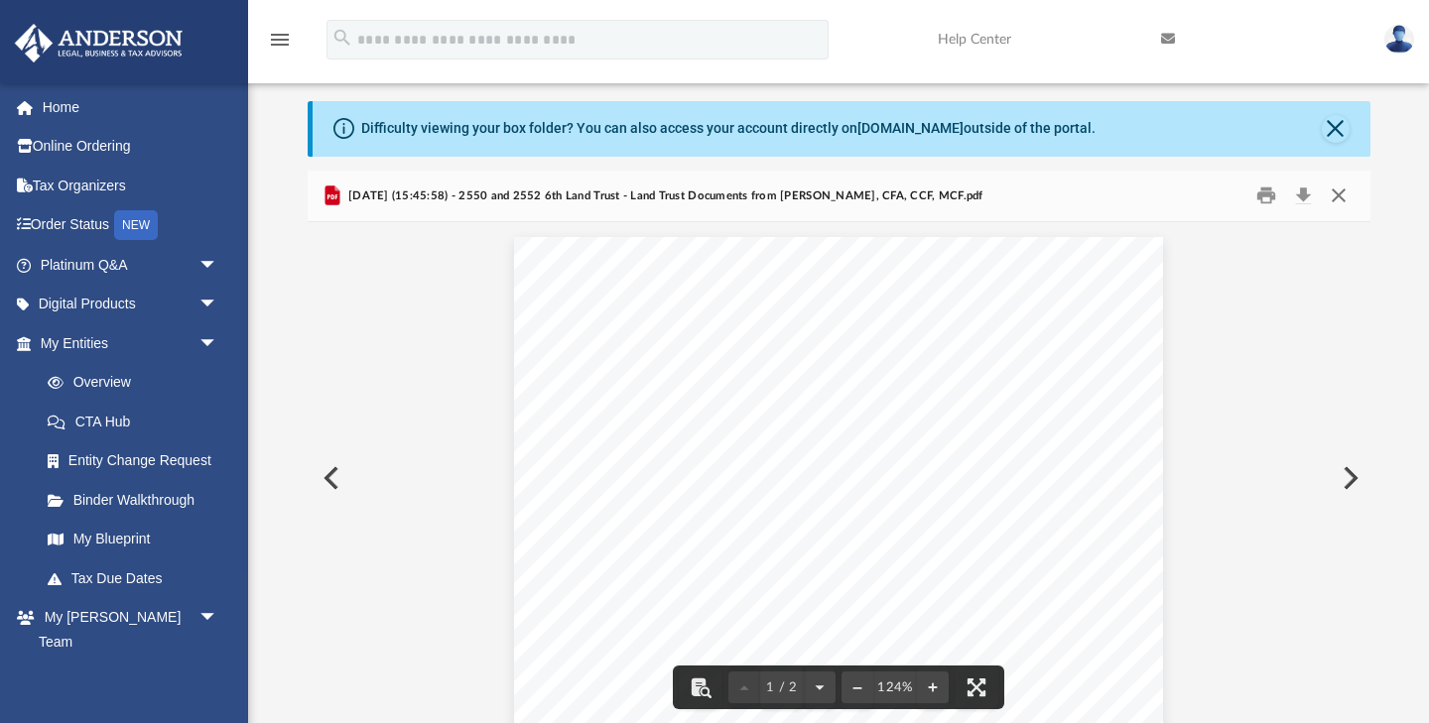
click at [1334, 193] on button "Close" at bounding box center [1339, 196] width 36 height 31
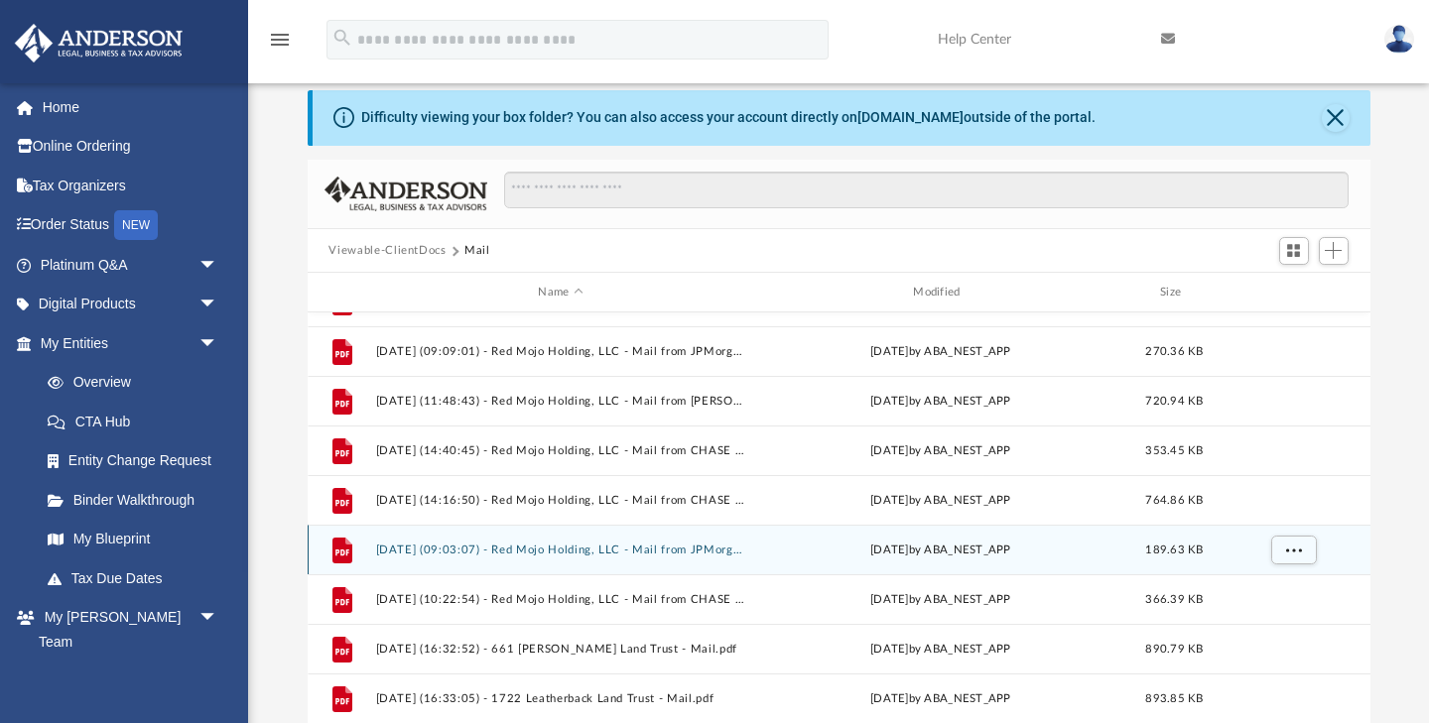
scroll to position [1772, 0]
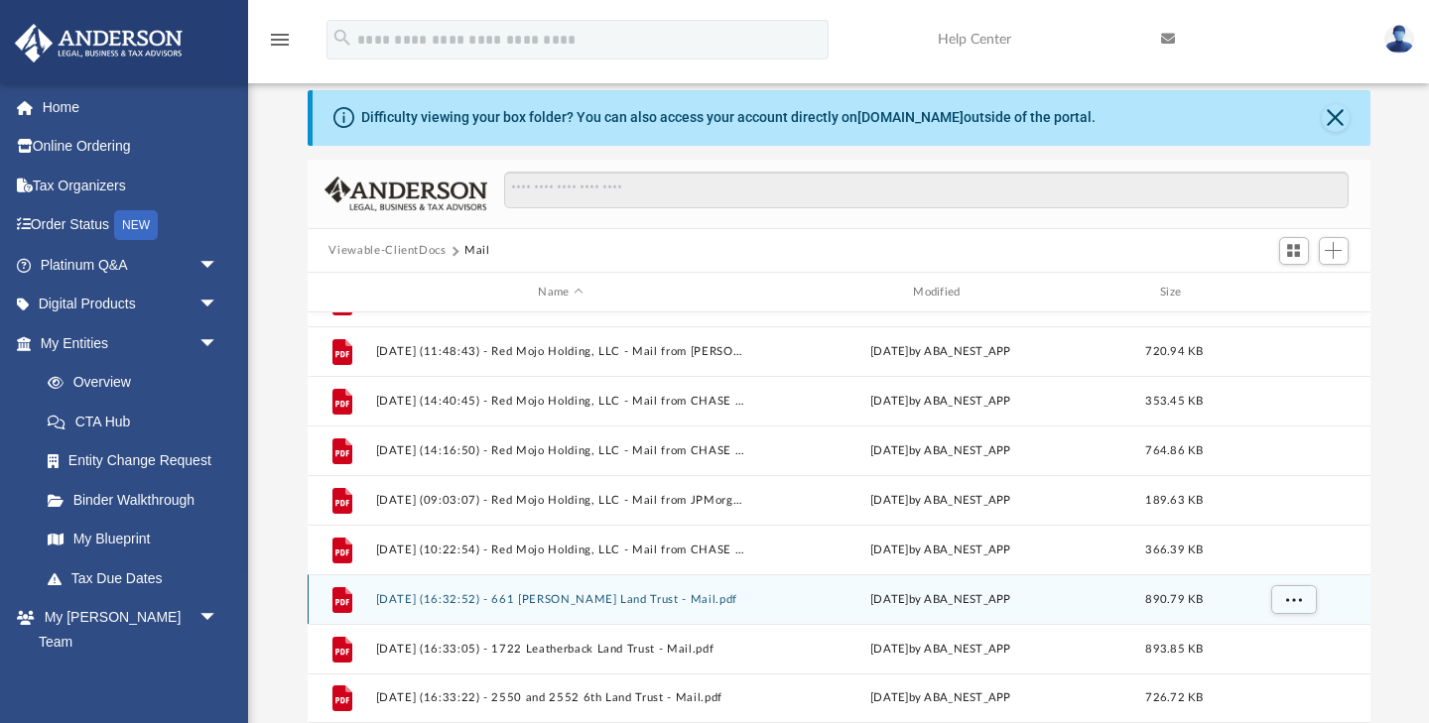
click at [689, 604] on button "[DATE] (16:32:52) - 661 [PERSON_NAME] Land Trust - Mail.pdf" at bounding box center [560, 599] width 371 height 13
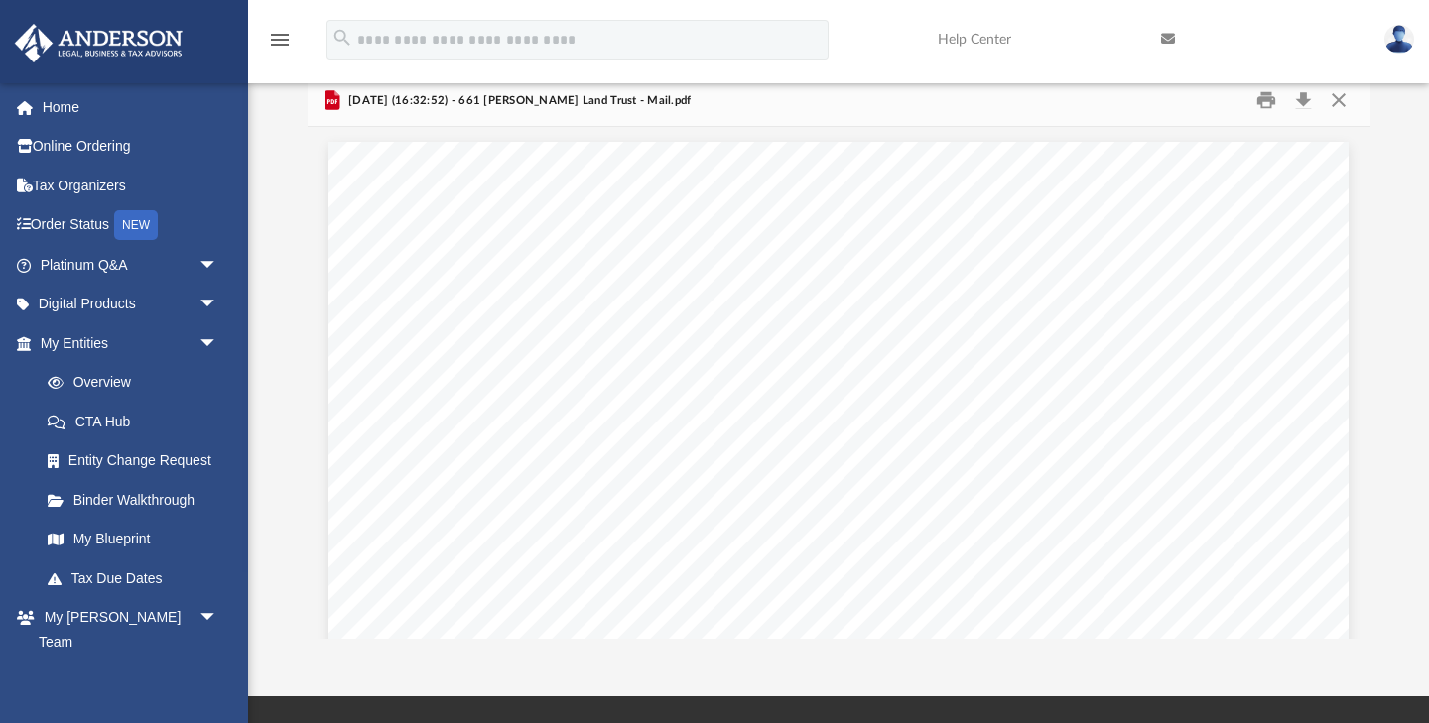
scroll to position [132, 0]
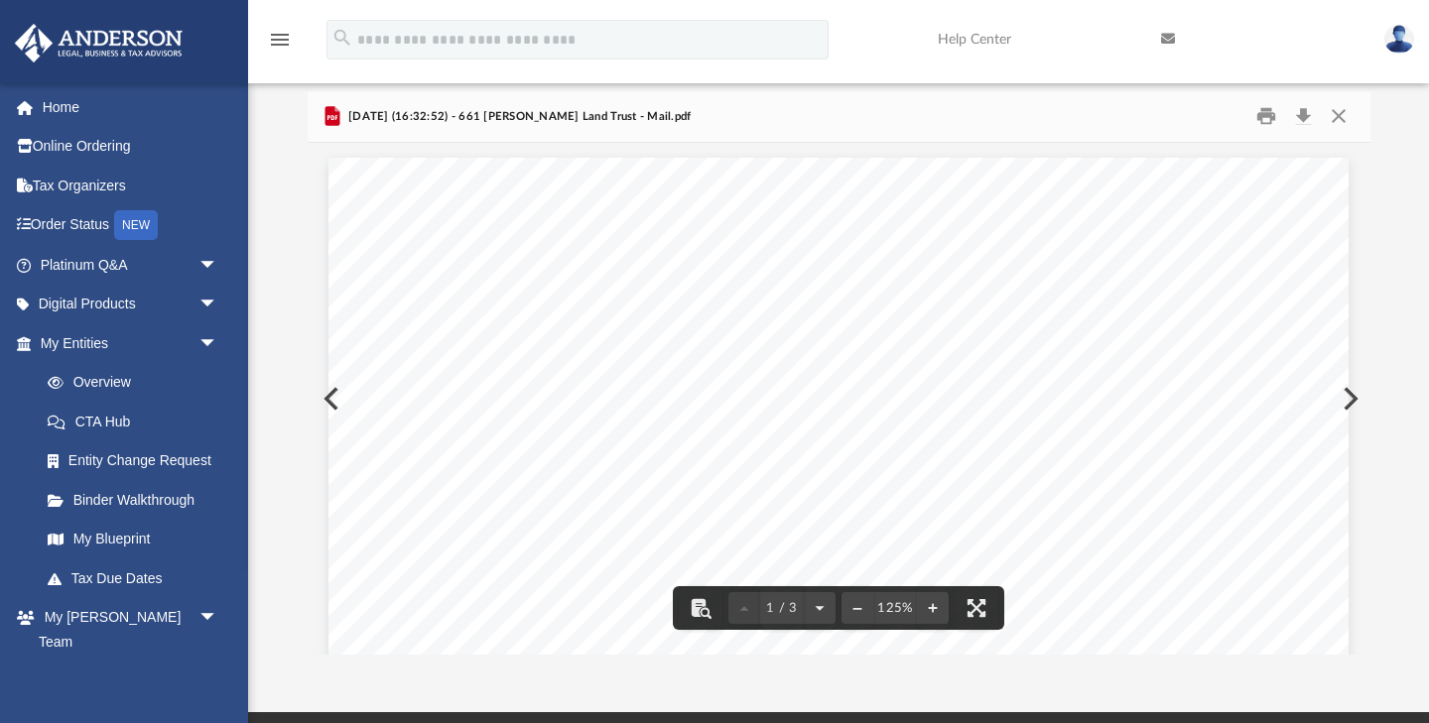
drag, startPoint x: 1138, startPoint y: 227, endPoint x: 1307, endPoint y: 513, distance: 331.8
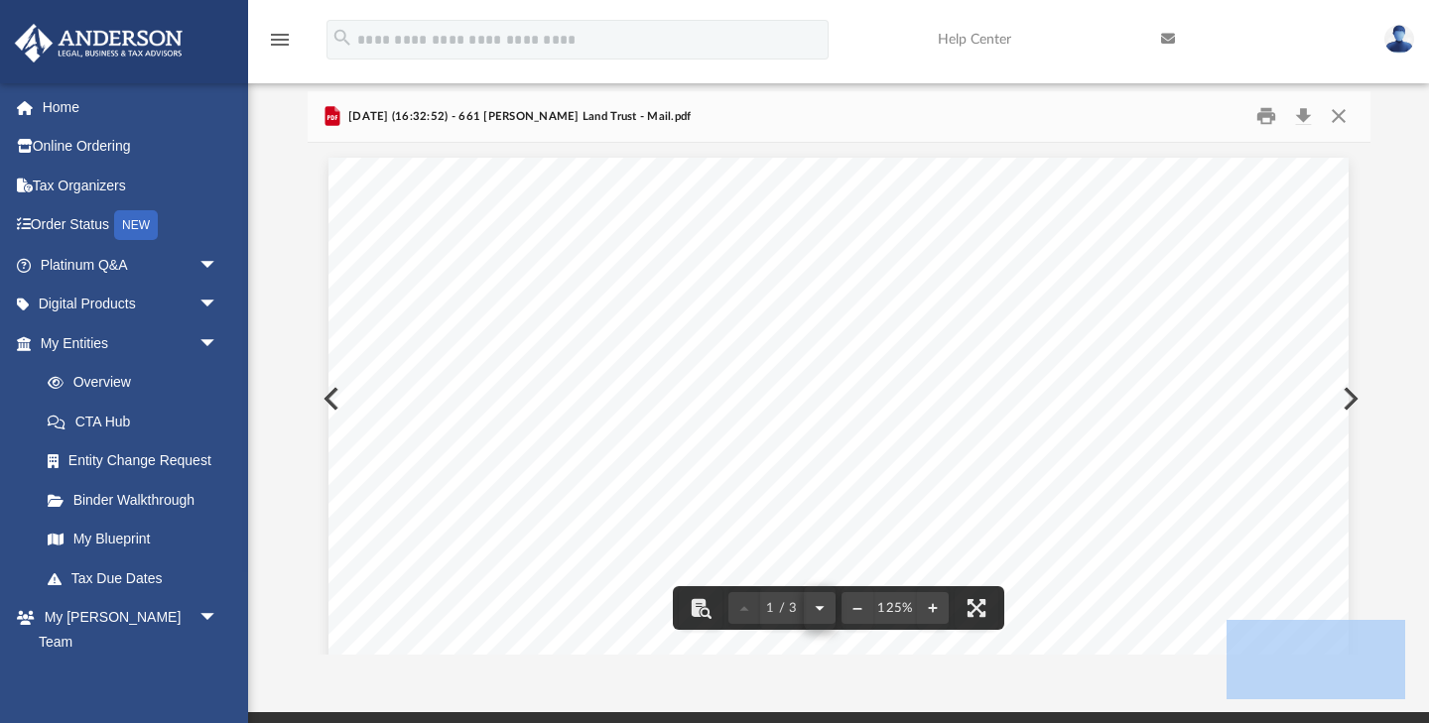
click at [821, 604] on button "File preview" at bounding box center [820, 608] width 32 height 44
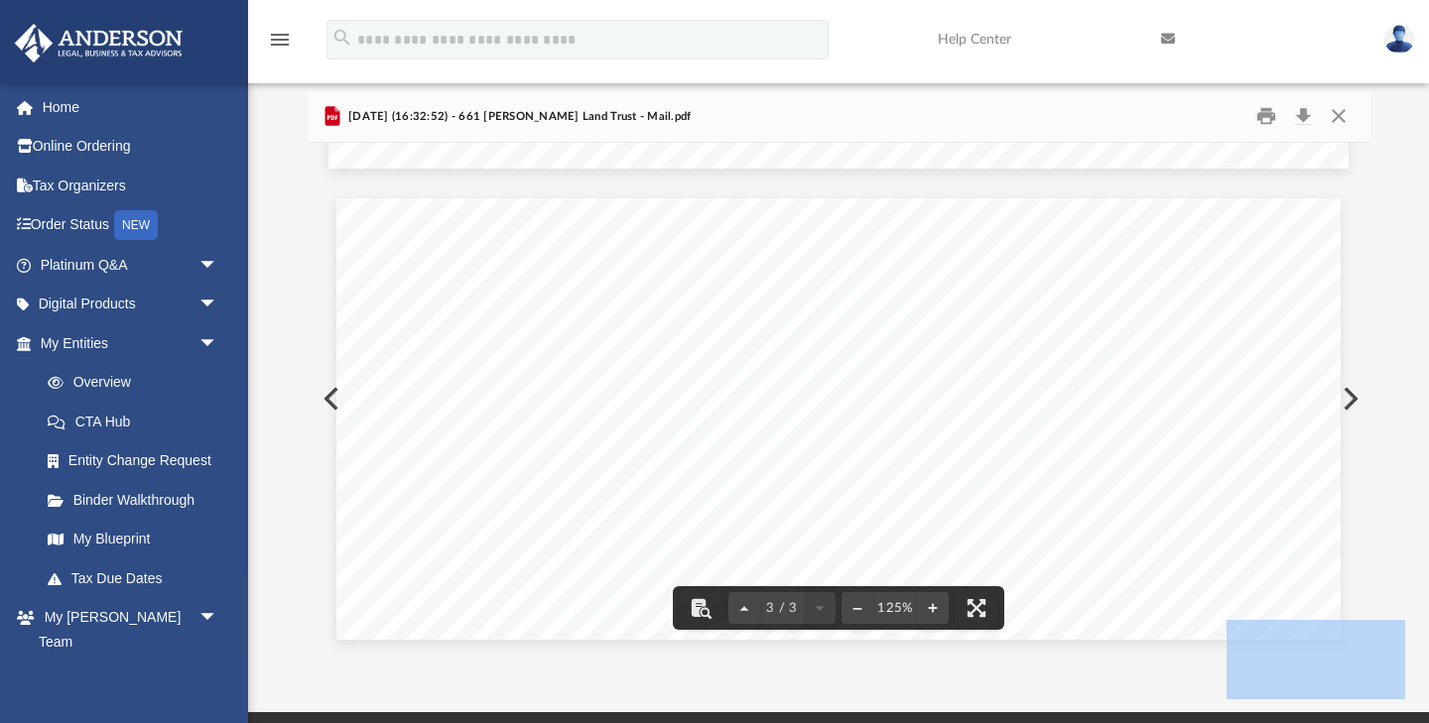
click at [821, 604] on div "3 / 3" at bounding box center [781, 608] width 107 height 32
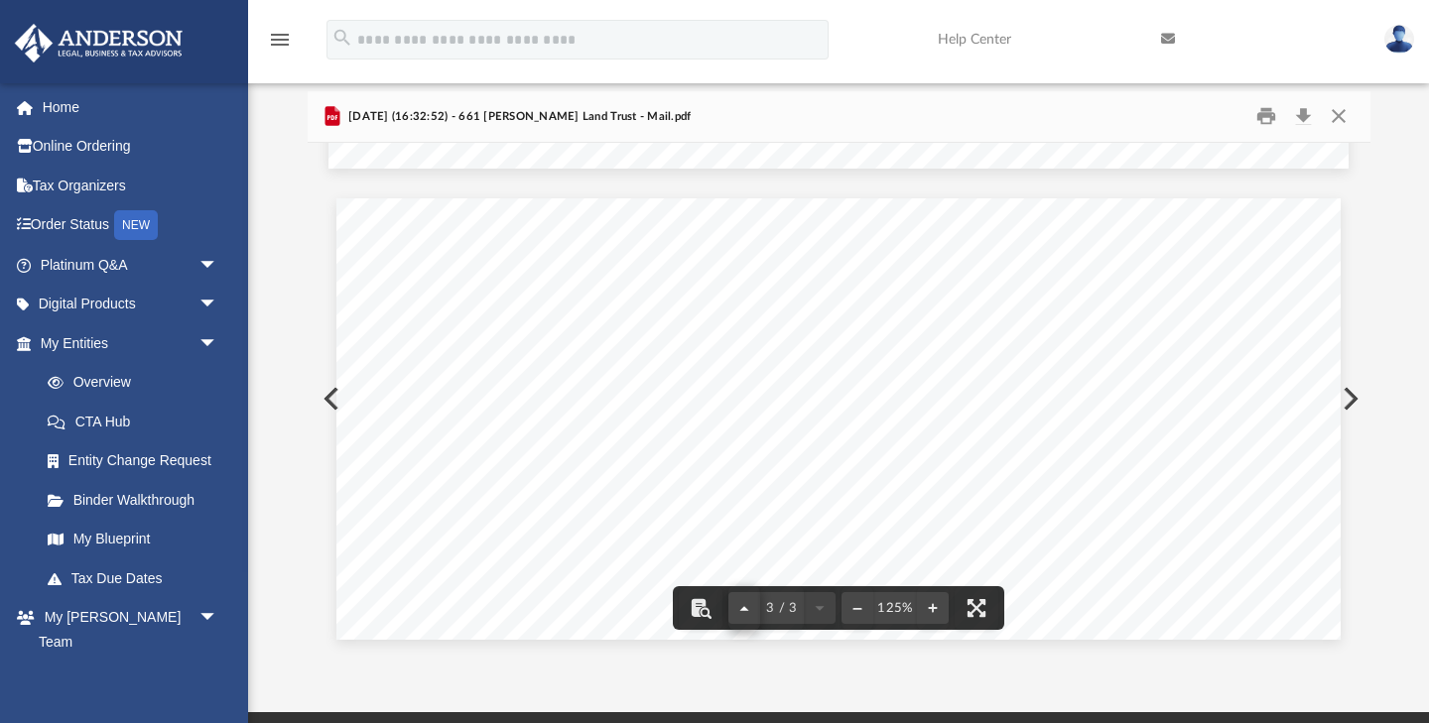
click at [748, 609] on button "File preview" at bounding box center [744, 608] width 32 height 44
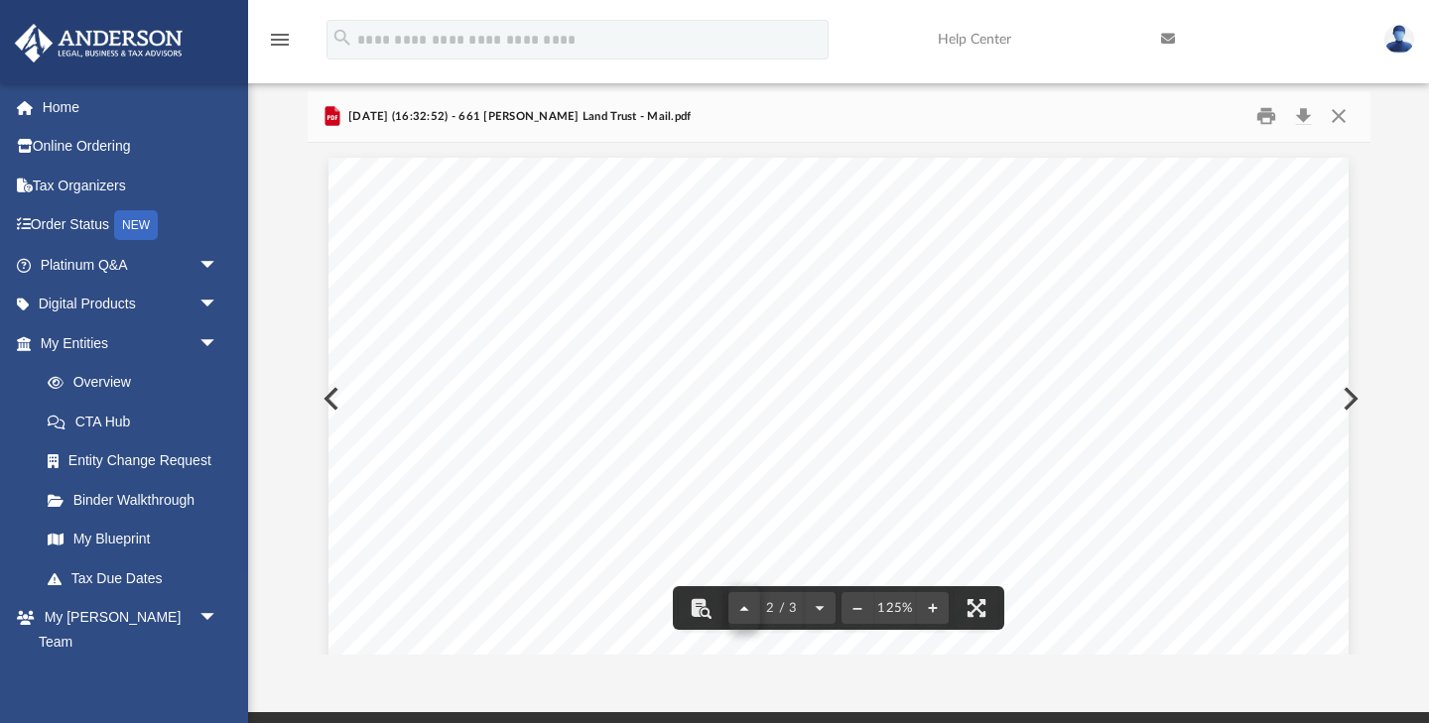
click at [748, 609] on button "File preview" at bounding box center [744, 608] width 32 height 44
click at [1268, 117] on button "Print" at bounding box center [1266, 116] width 40 height 31
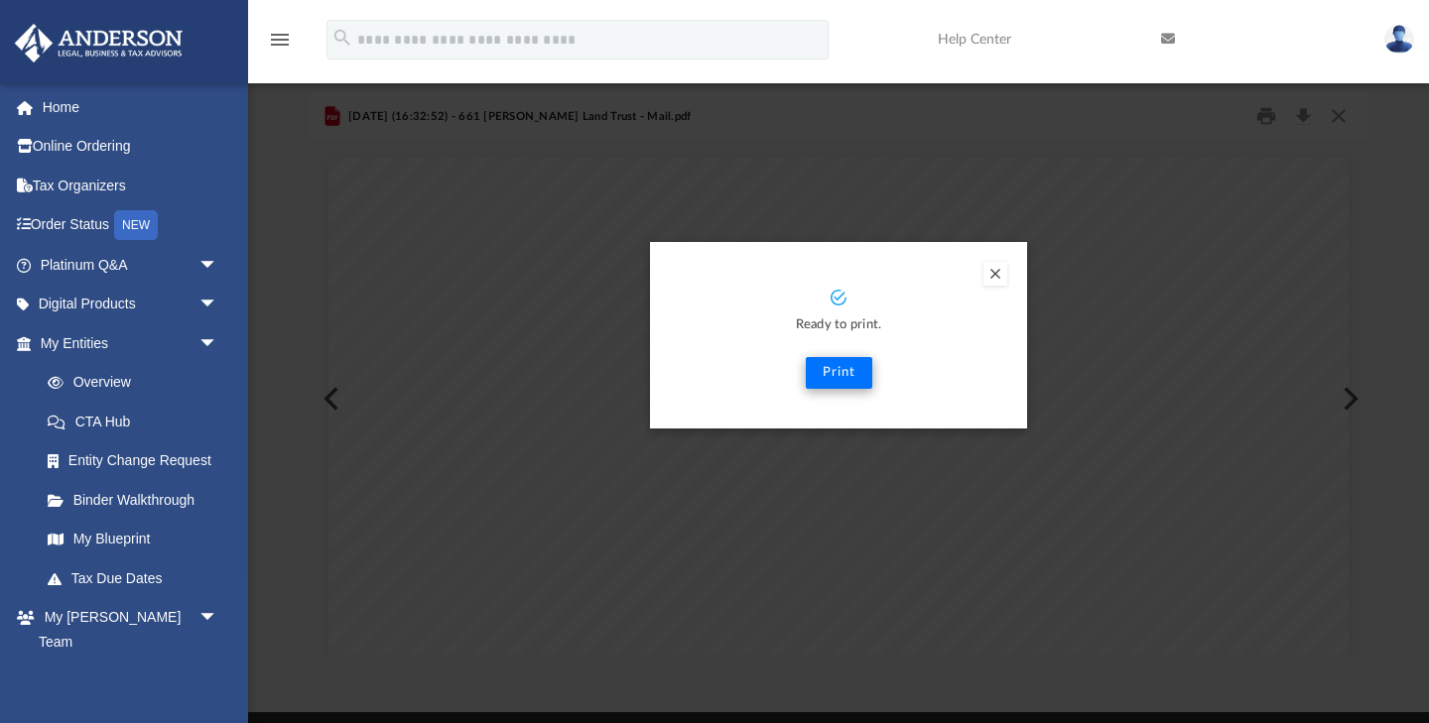
click at [855, 375] on button "Print" at bounding box center [839, 373] width 66 height 32
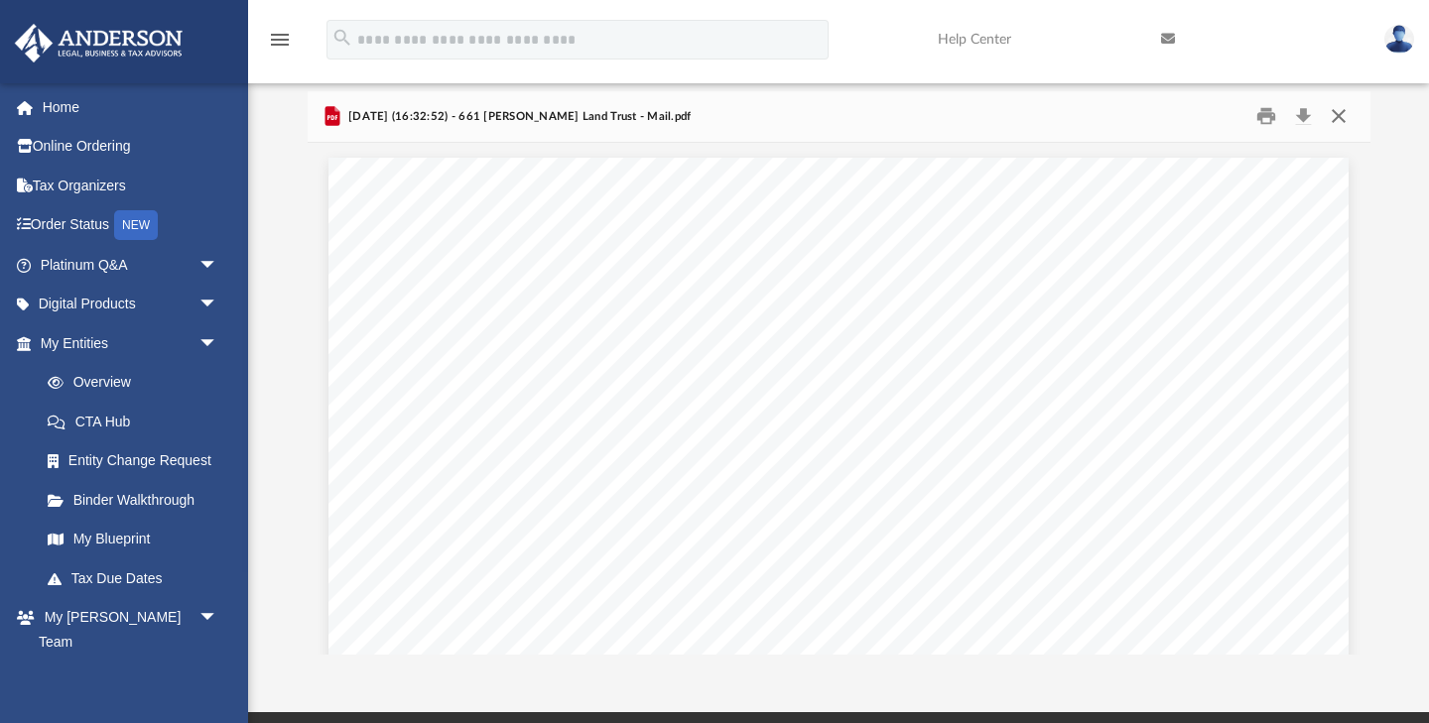
click at [1336, 120] on button "Close" at bounding box center [1339, 116] width 36 height 31
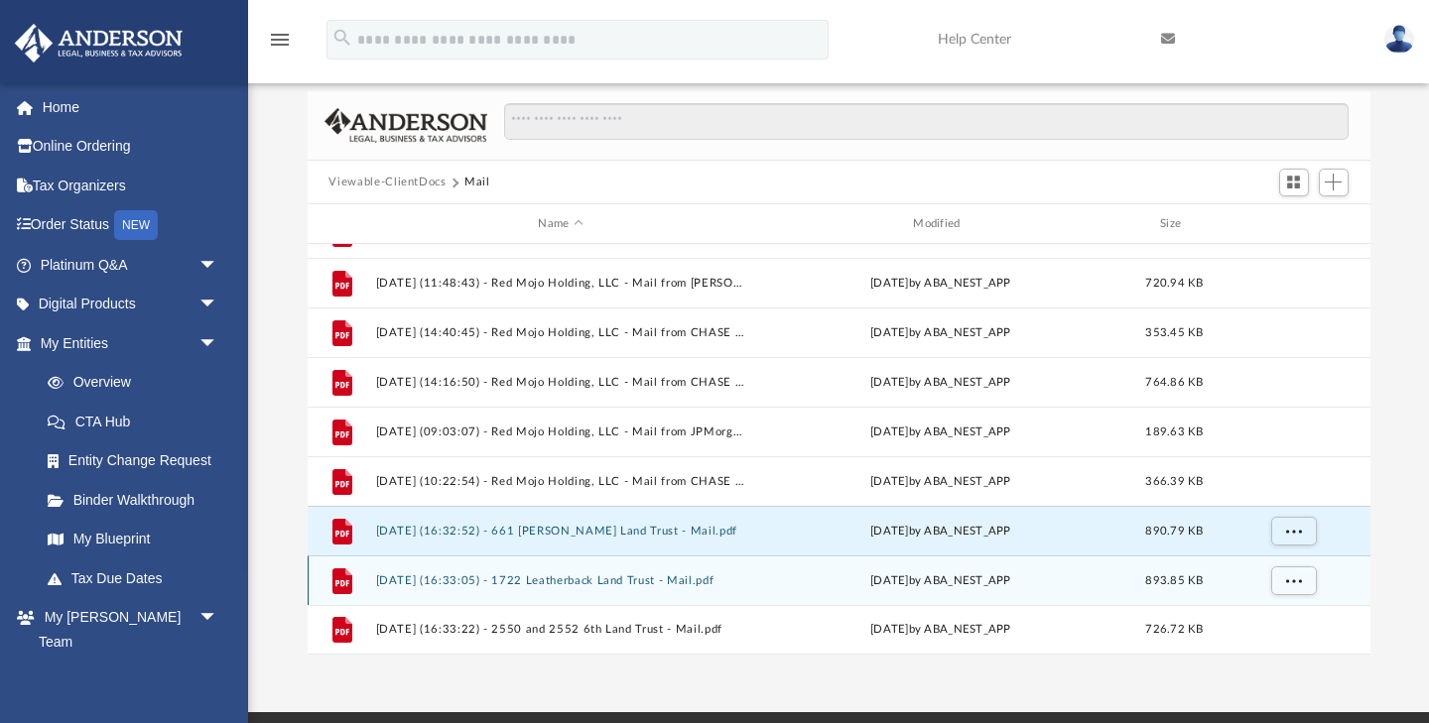
click at [622, 582] on button "[DATE] (16:33:05) - 1722 Leatherback Land Trust - Mail.pdf" at bounding box center [560, 580] width 371 height 13
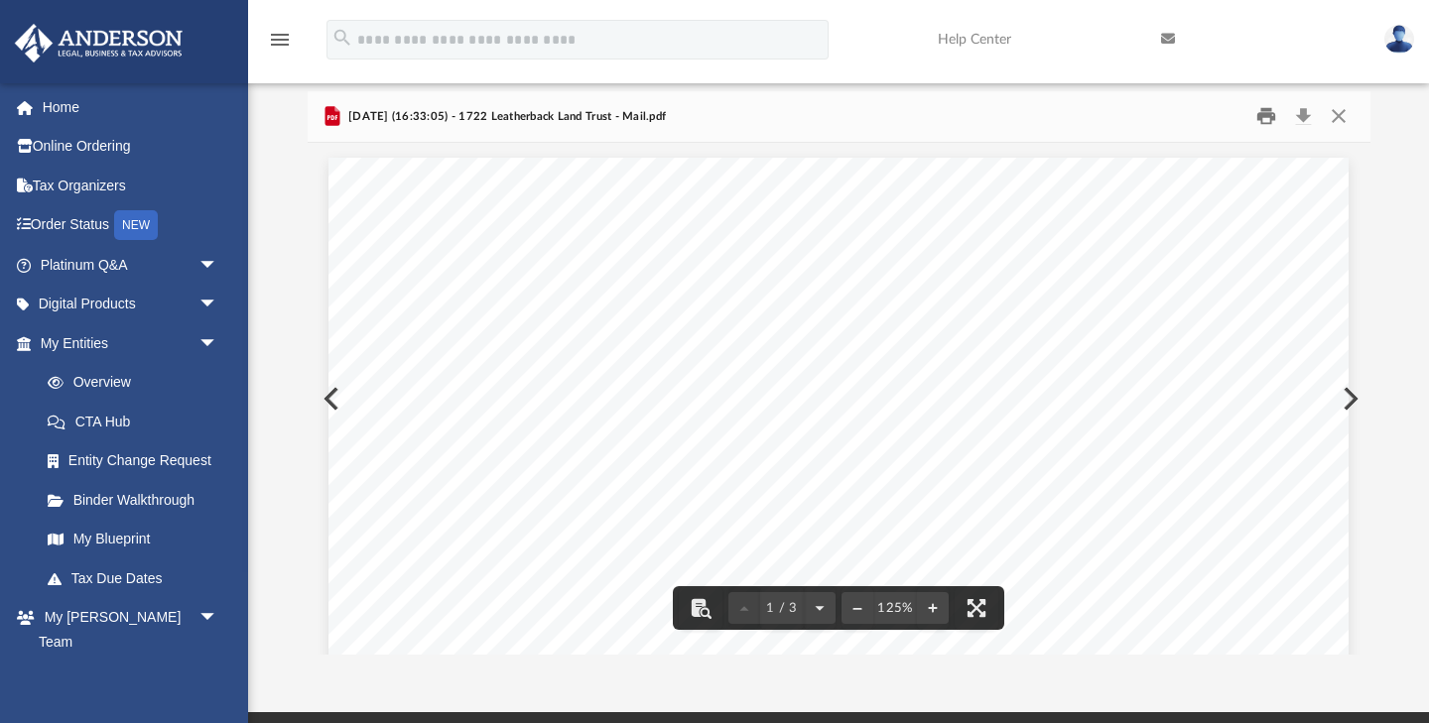
click at [1261, 115] on button "Print" at bounding box center [1266, 116] width 40 height 31
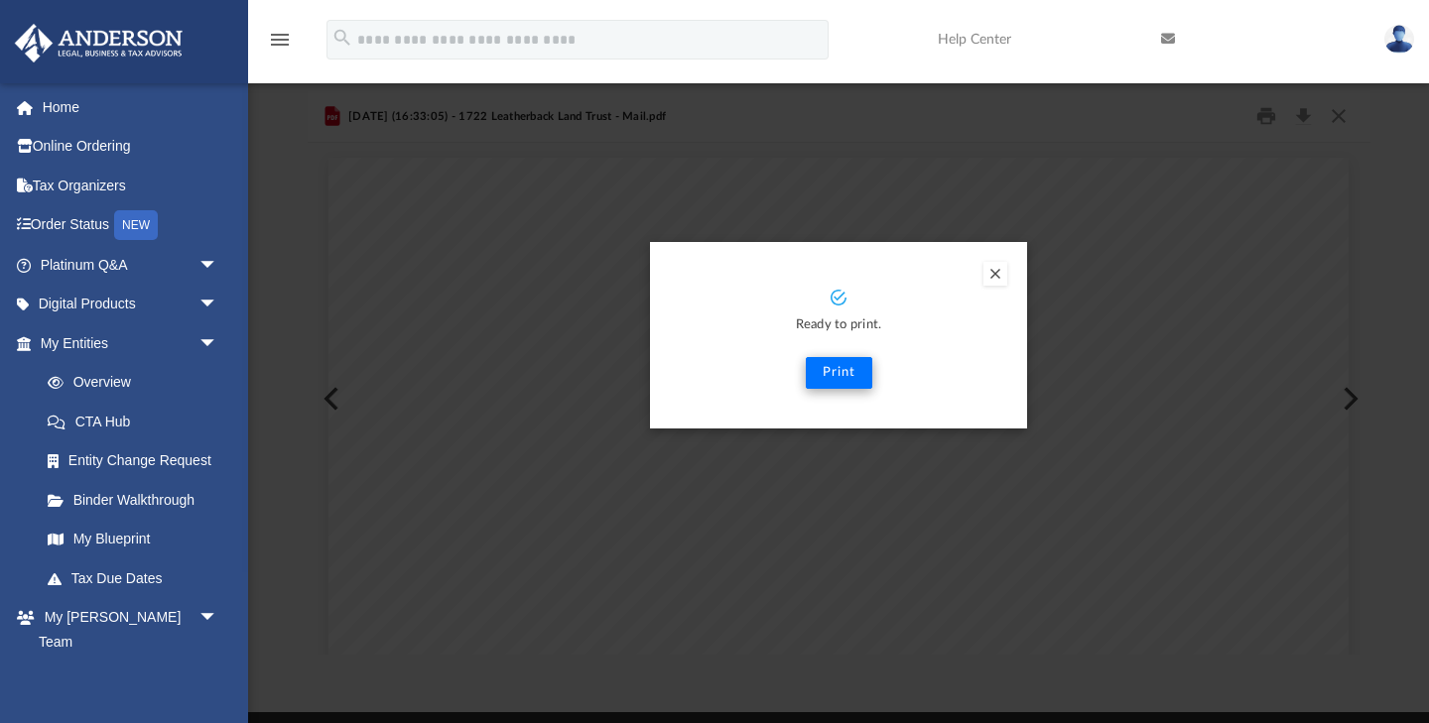
click at [835, 371] on button "Print" at bounding box center [839, 373] width 66 height 32
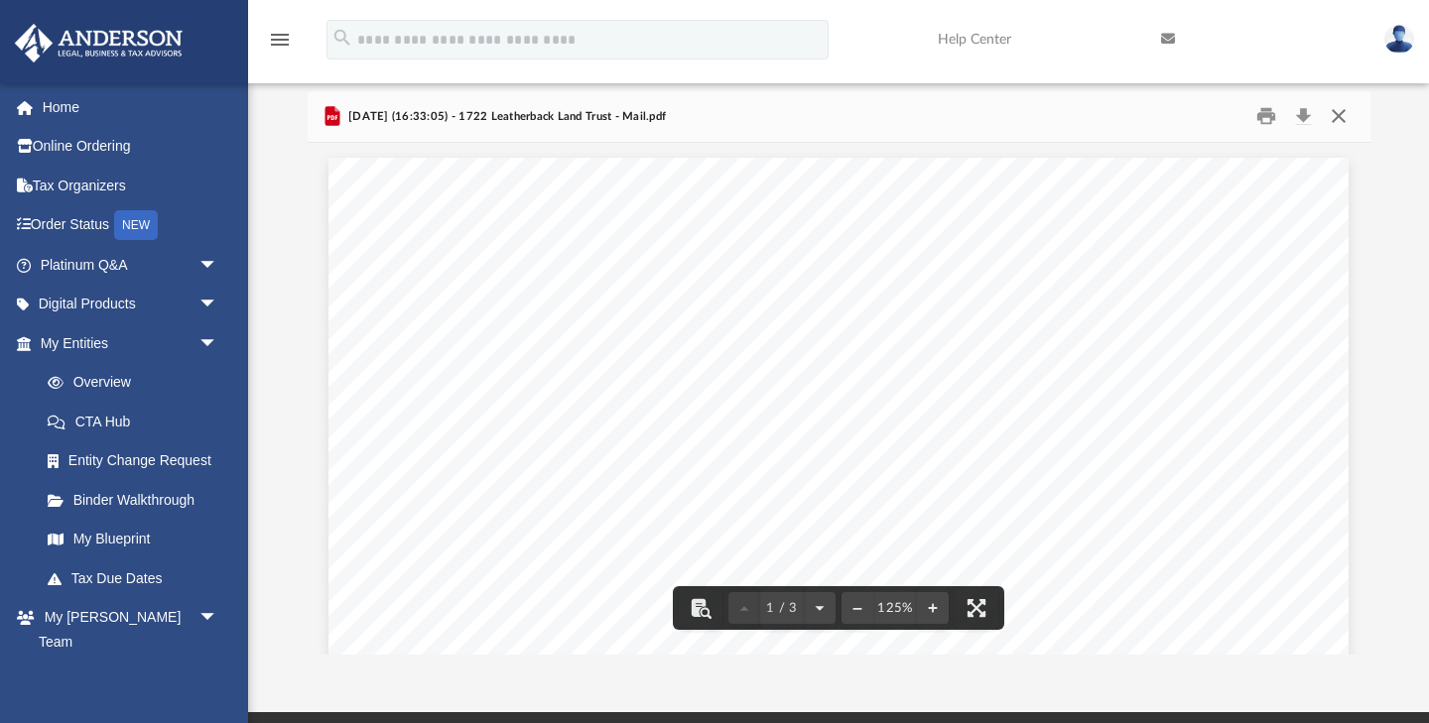
click at [1333, 116] on button "Close" at bounding box center [1339, 116] width 36 height 31
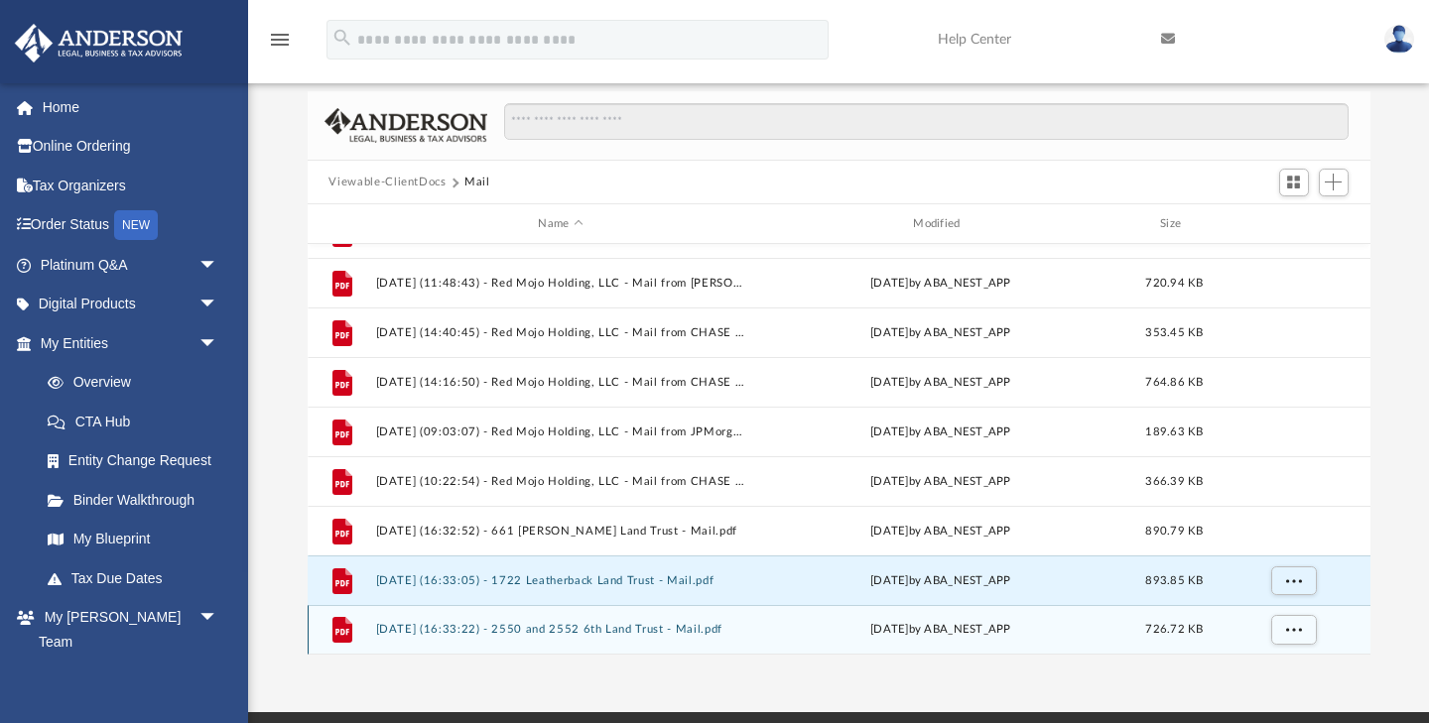
click at [581, 629] on button "[DATE] (16:33:22) - 2550 and 2552 6th Land Trust - Mail.pdf" at bounding box center [560, 630] width 371 height 13
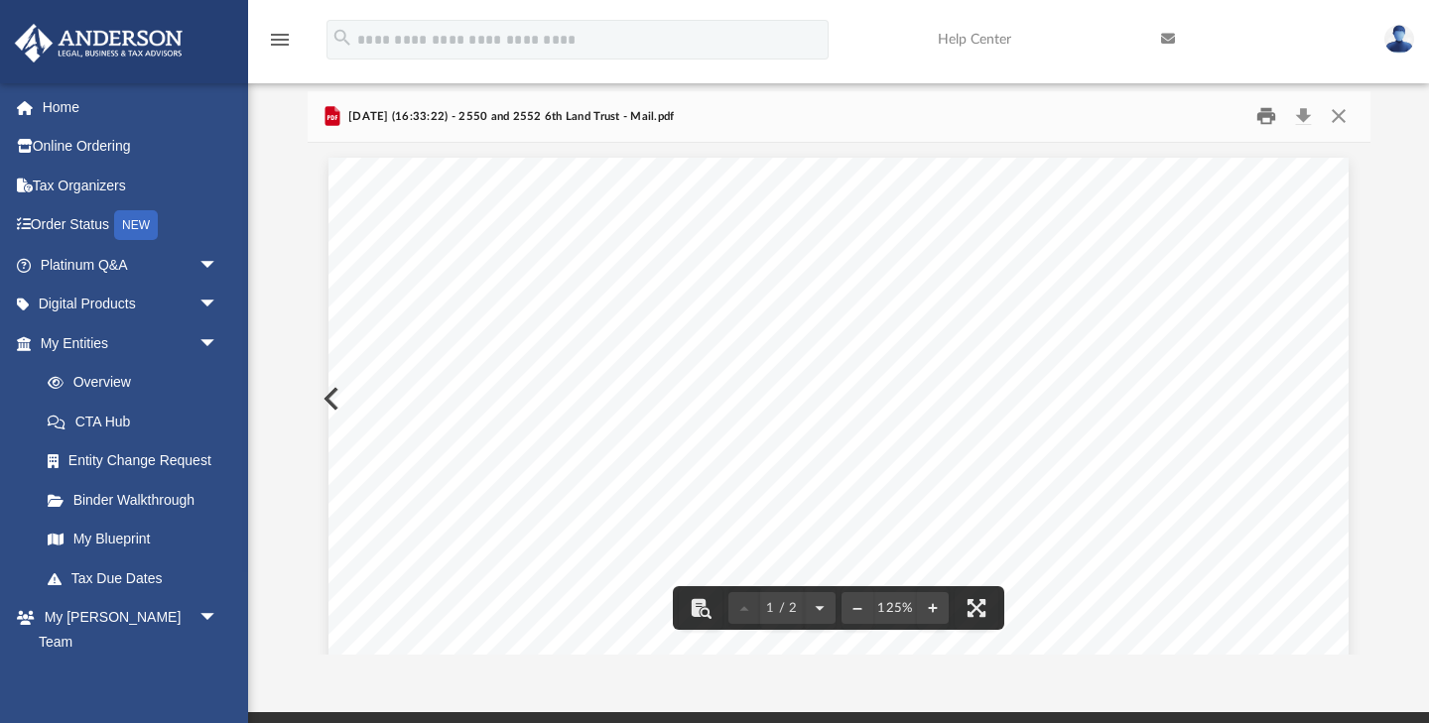
click at [1265, 114] on button "Print" at bounding box center [1266, 116] width 40 height 31
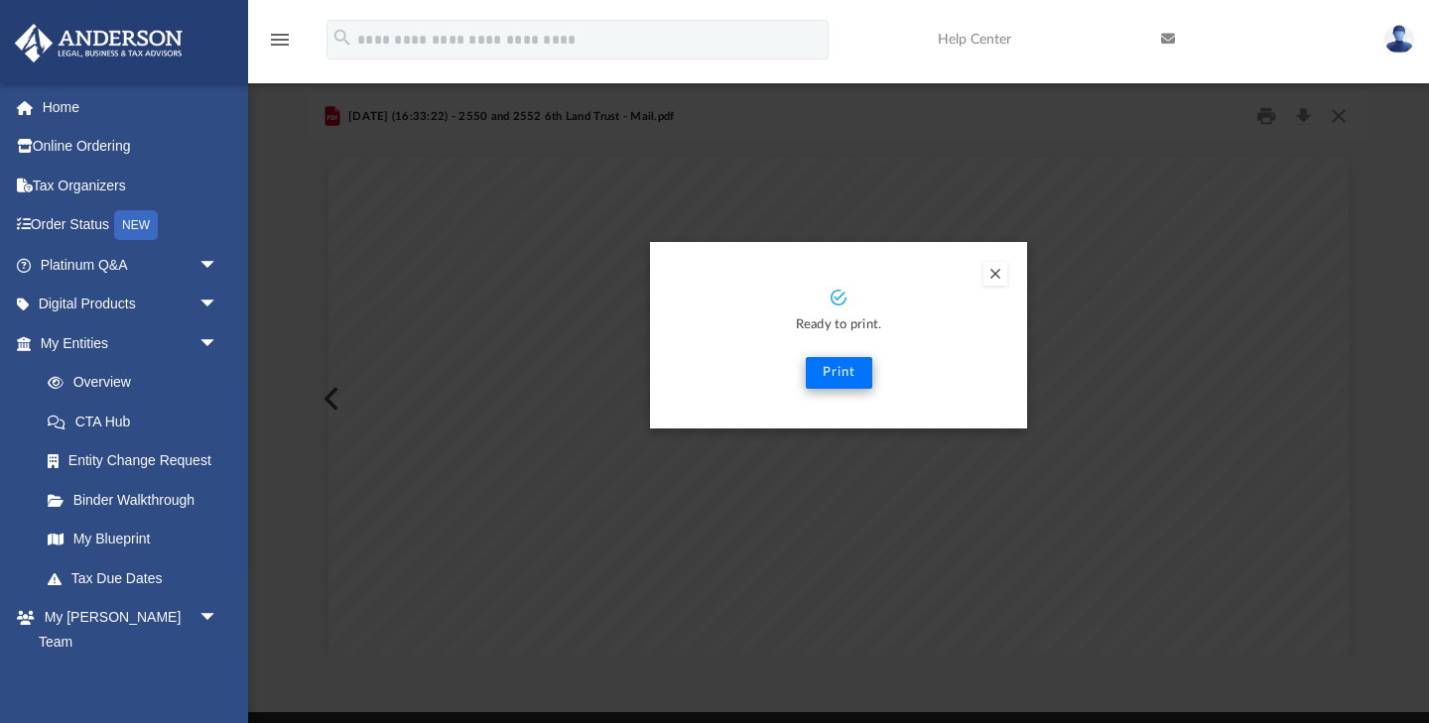
click at [847, 373] on button "Print" at bounding box center [839, 373] width 66 height 32
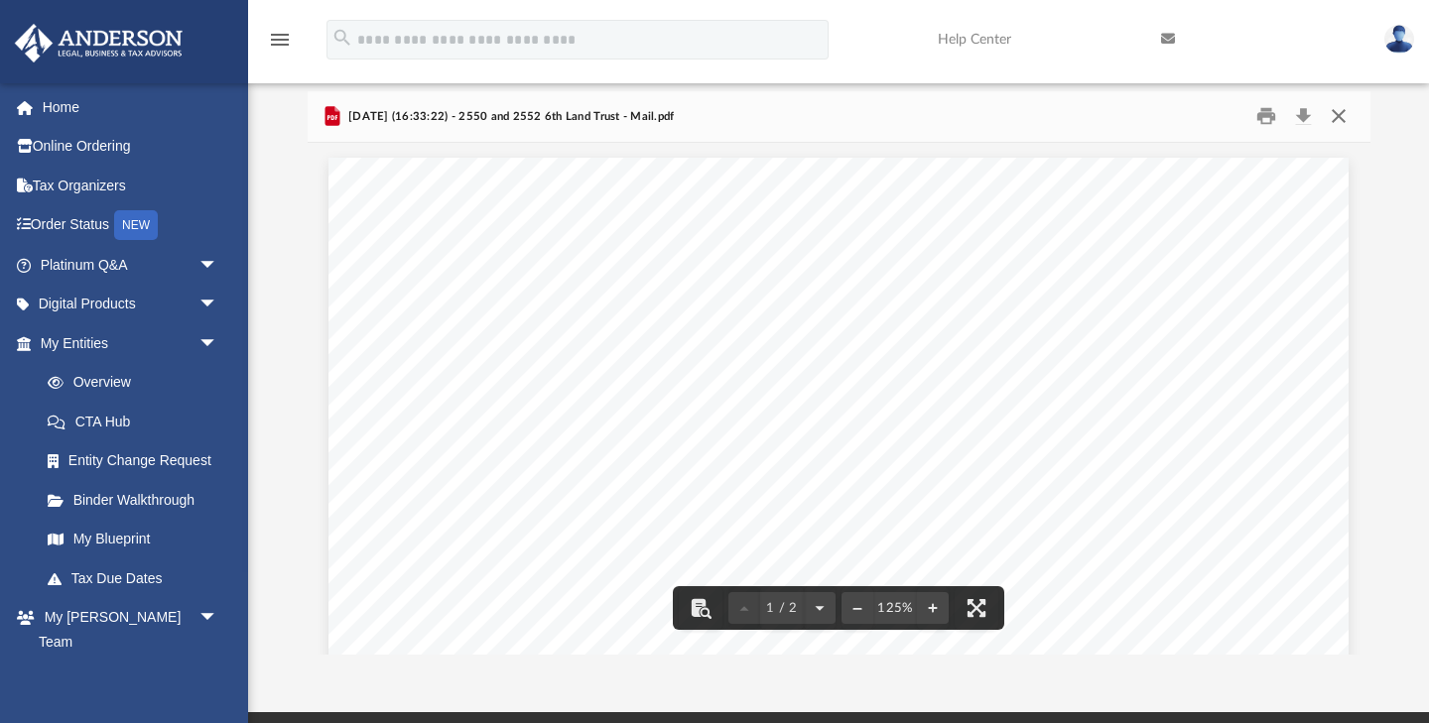
click at [1337, 119] on button "Close" at bounding box center [1339, 116] width 36 height 31
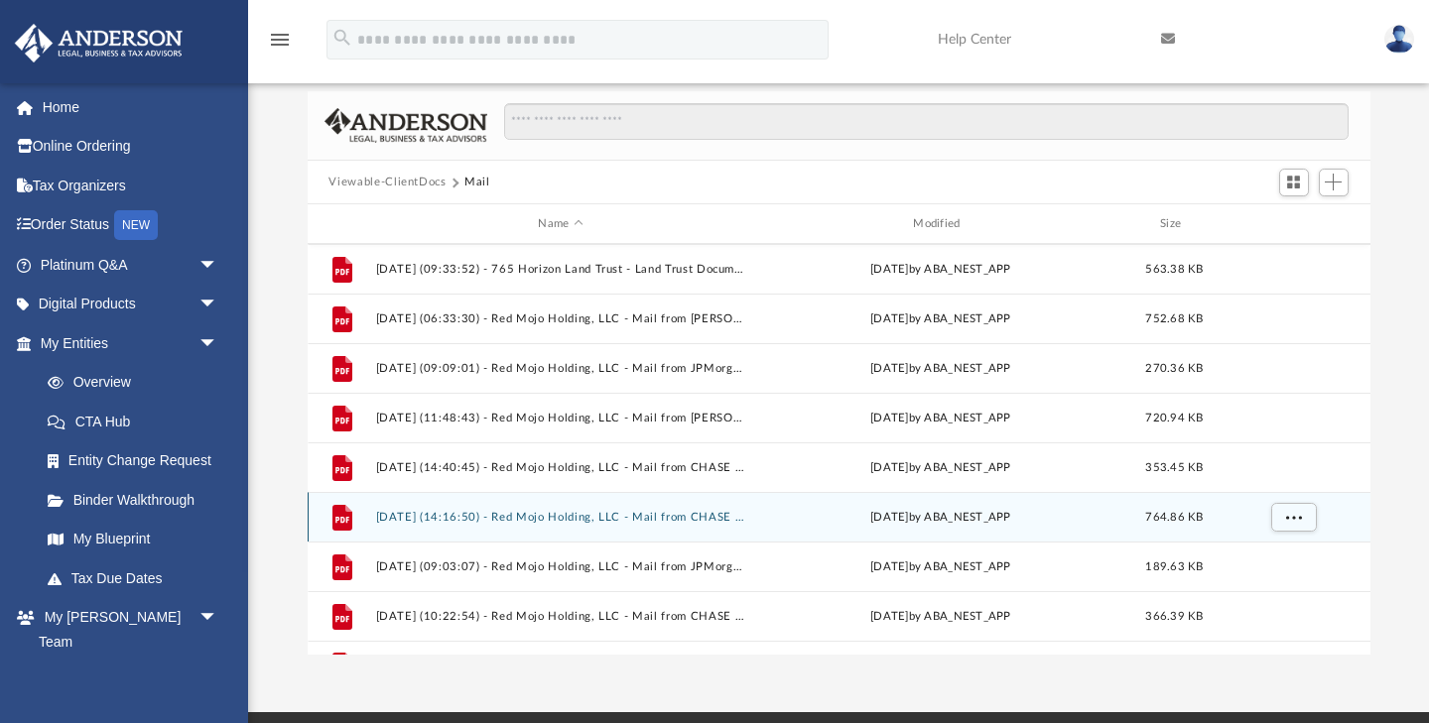
scroll to position [1587, 0]
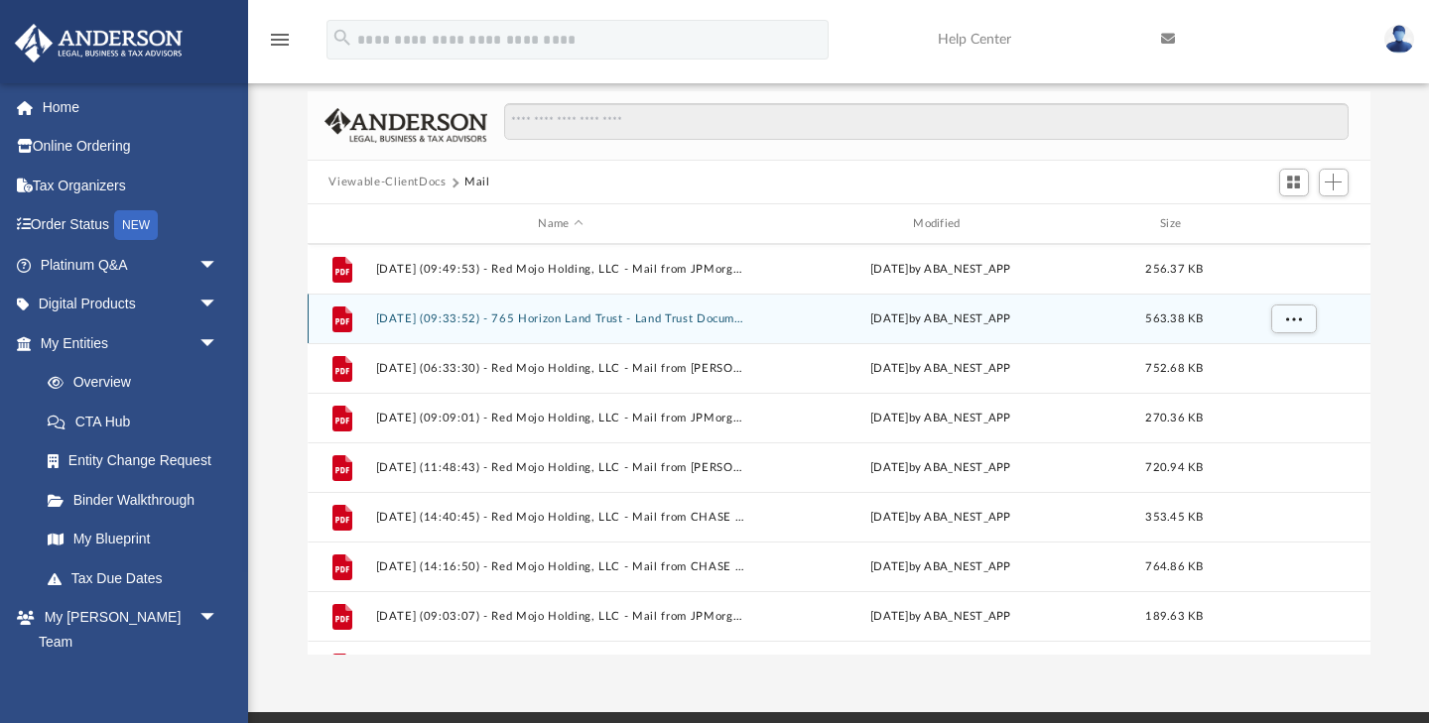
click at [624, 322] on button "[DATE] (09:33:52) - 765 Horizon Land Trust - Land Trust Documents from Brevard …" at bounding box center [560, 319] width 371 height 13
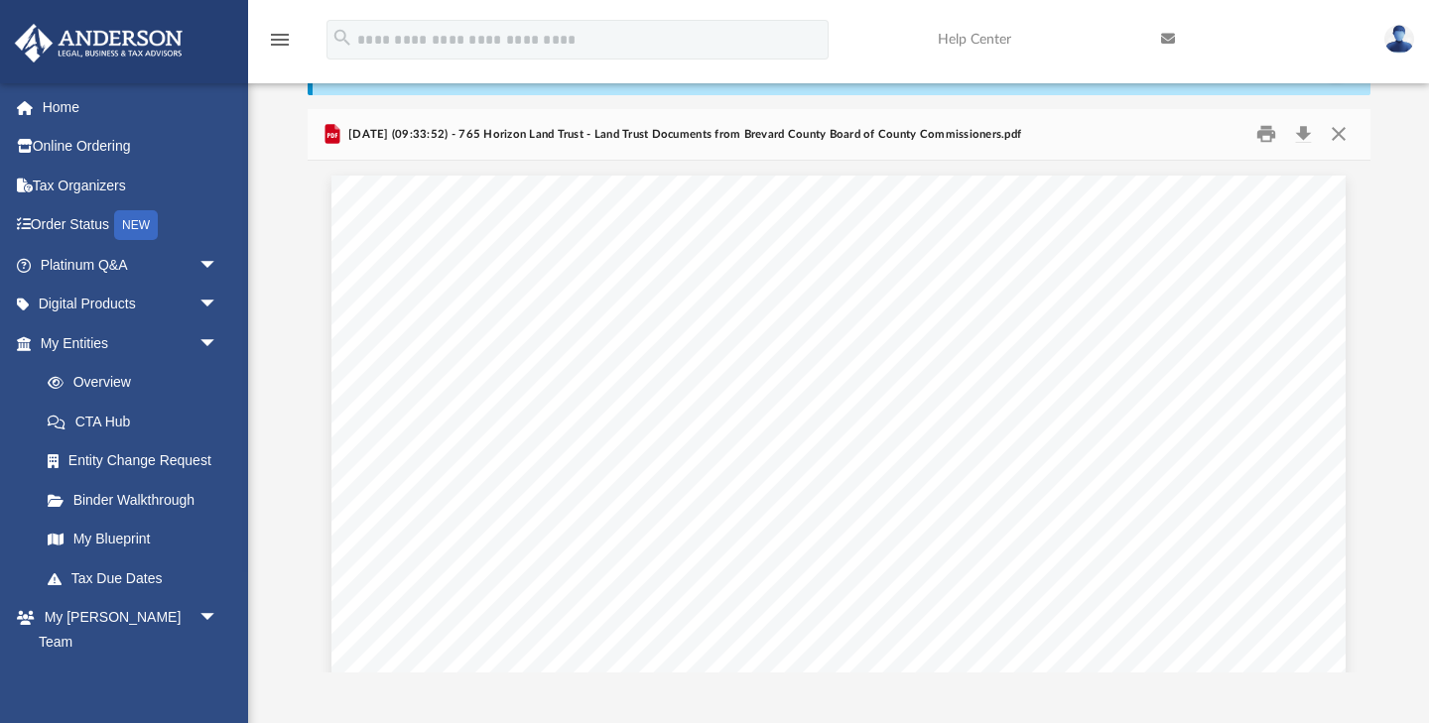
scroll to position [115, 0]
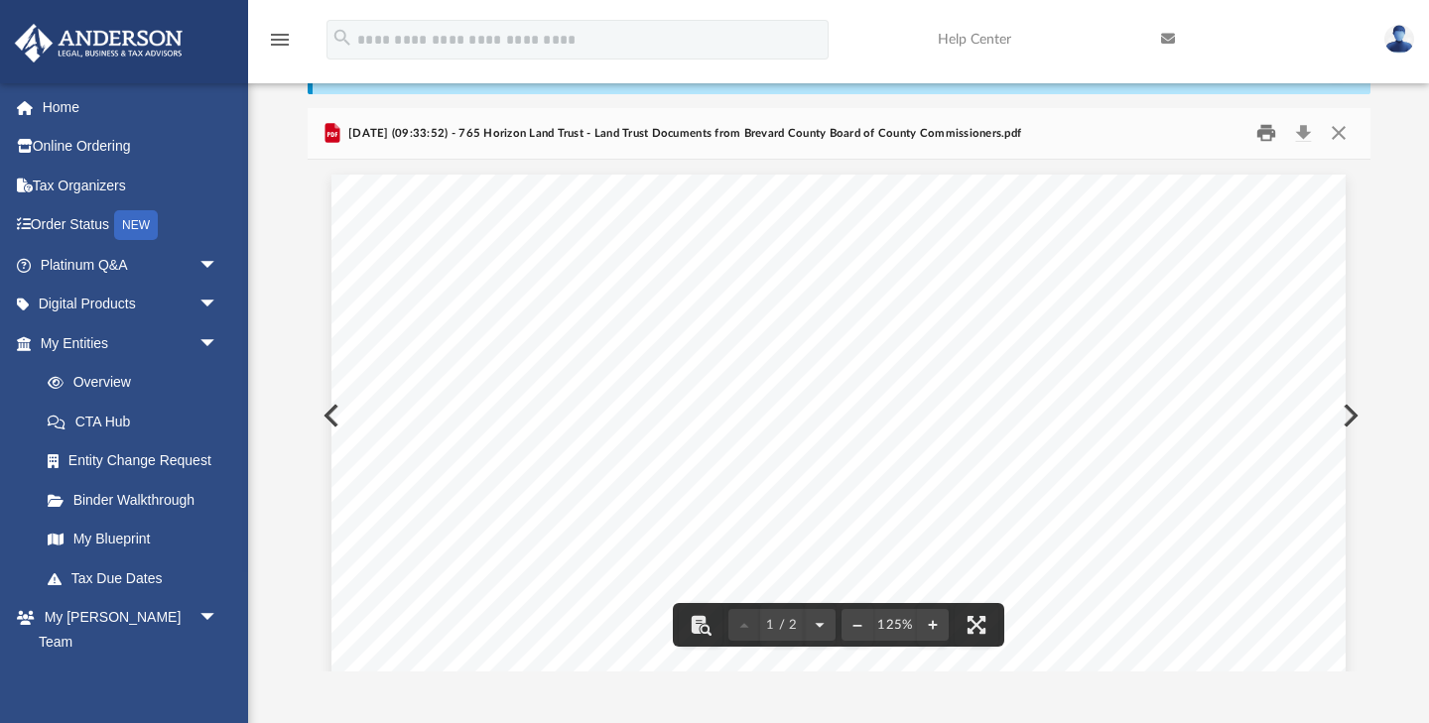
click at [1267, 132] on button "Print" at bounding box center [1266, 133] width 40 height 31
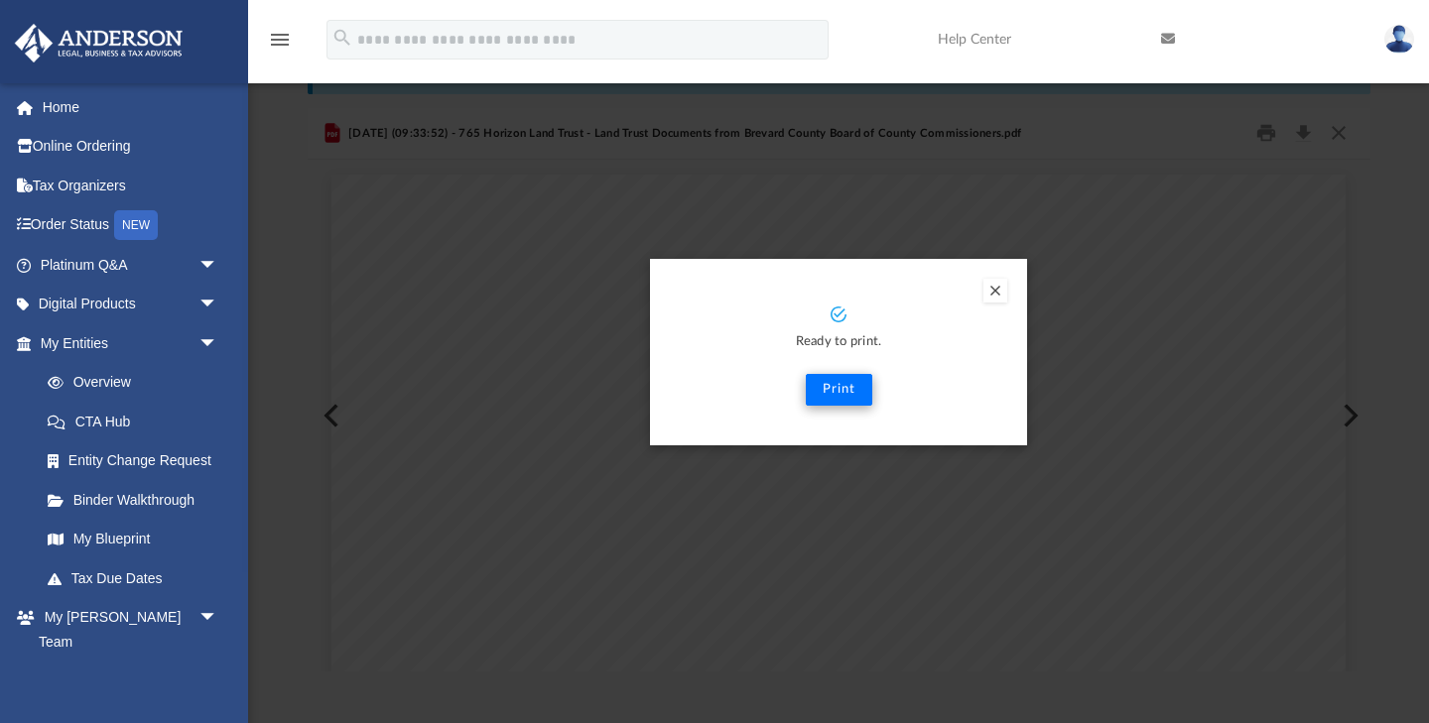
click at [845, 388] on button "Print" at bounding box center [839, 390] width 66 height 32
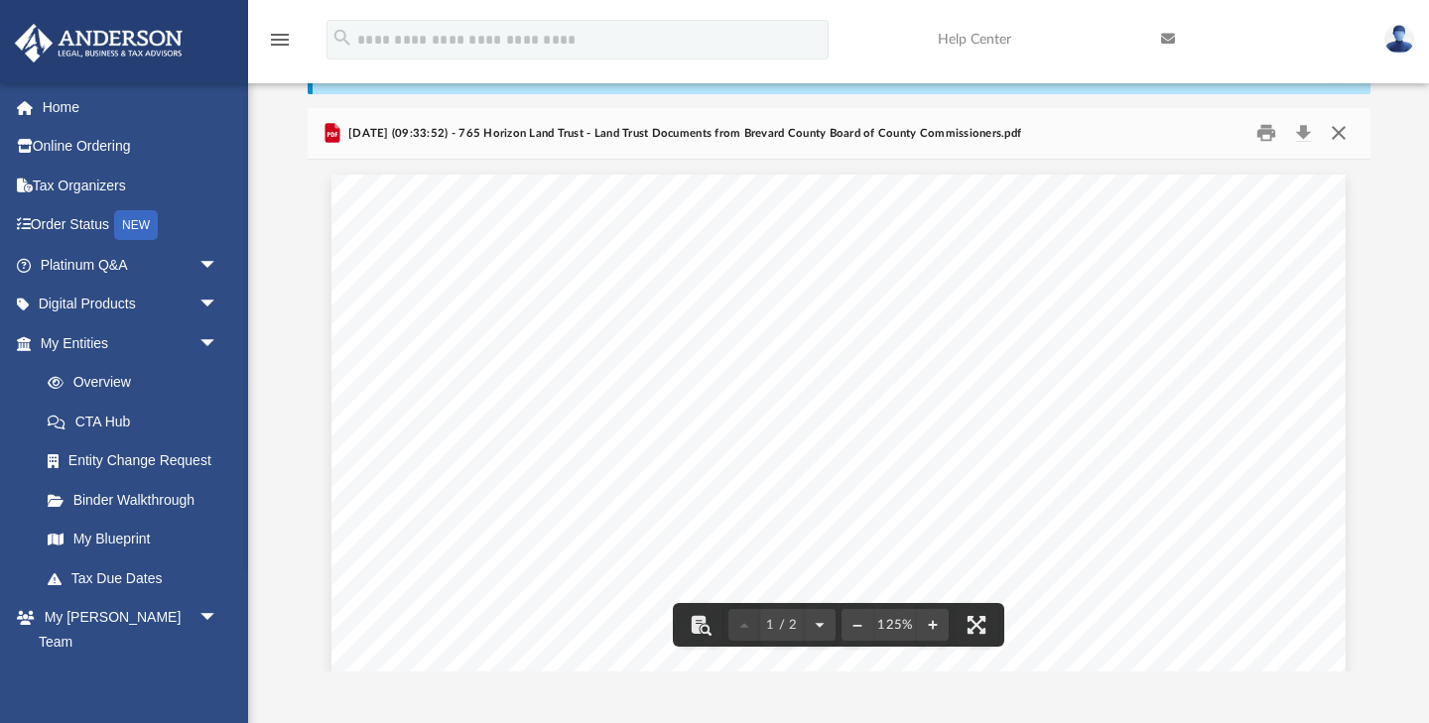
click at [1339, 127] on button "Close" at bounding box center [1339, 133] width 36 height 31
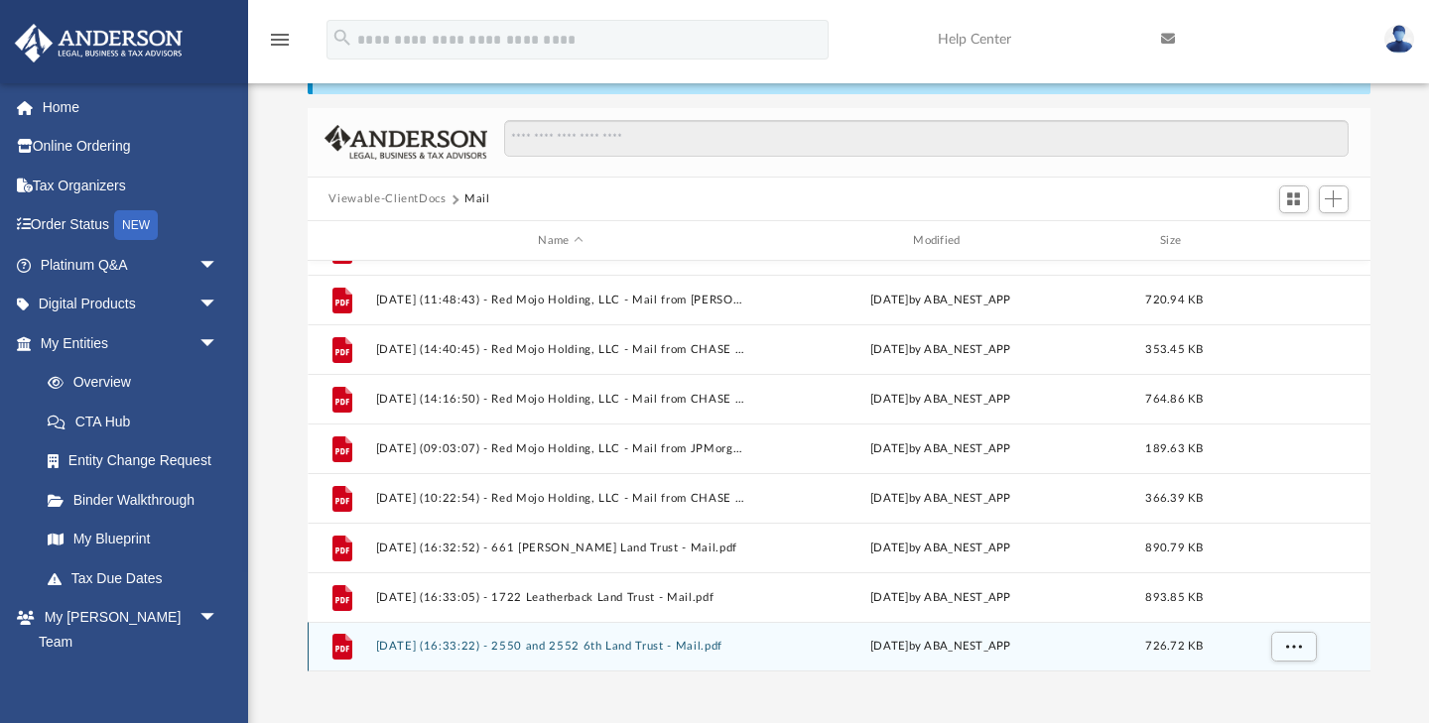
scroll to position [1772, 0]
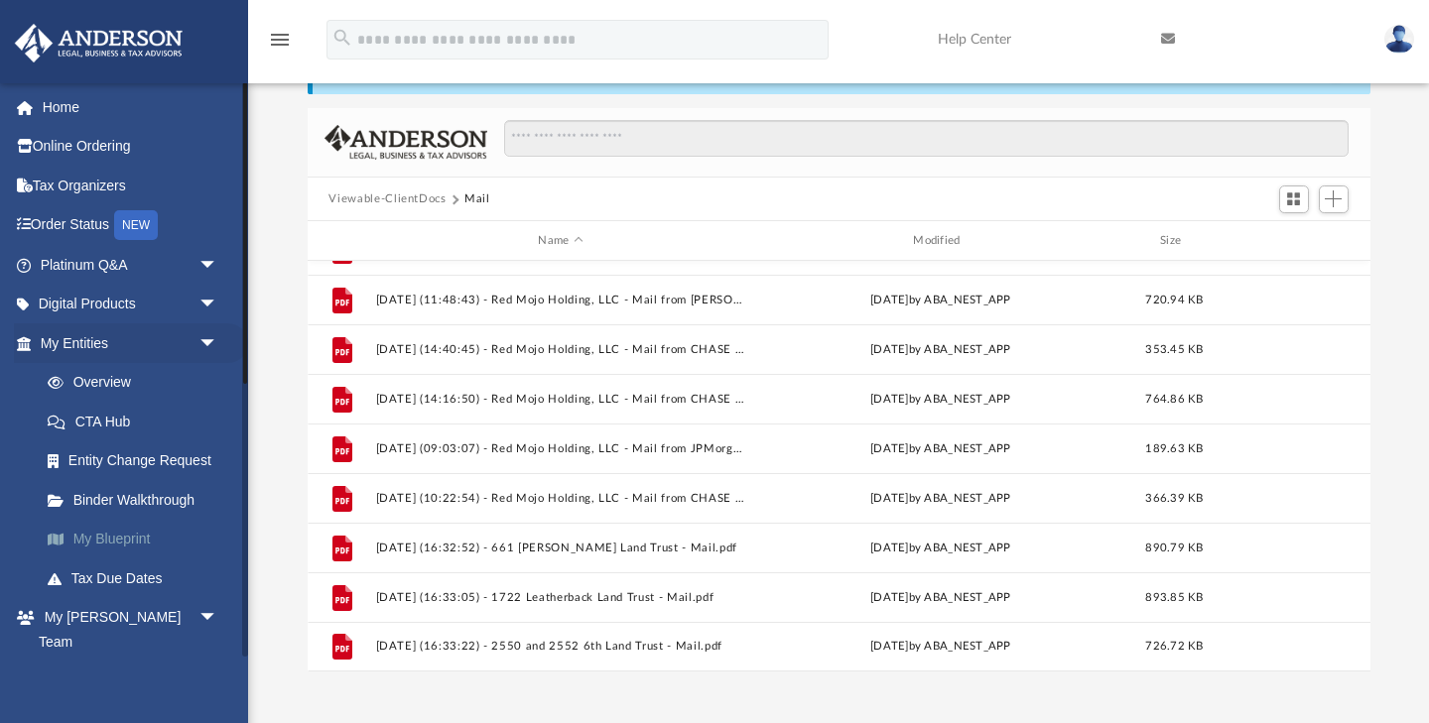
click at [128, 528] on link "My Blueprint" at bounding box center [138, 540] width 220 height 40
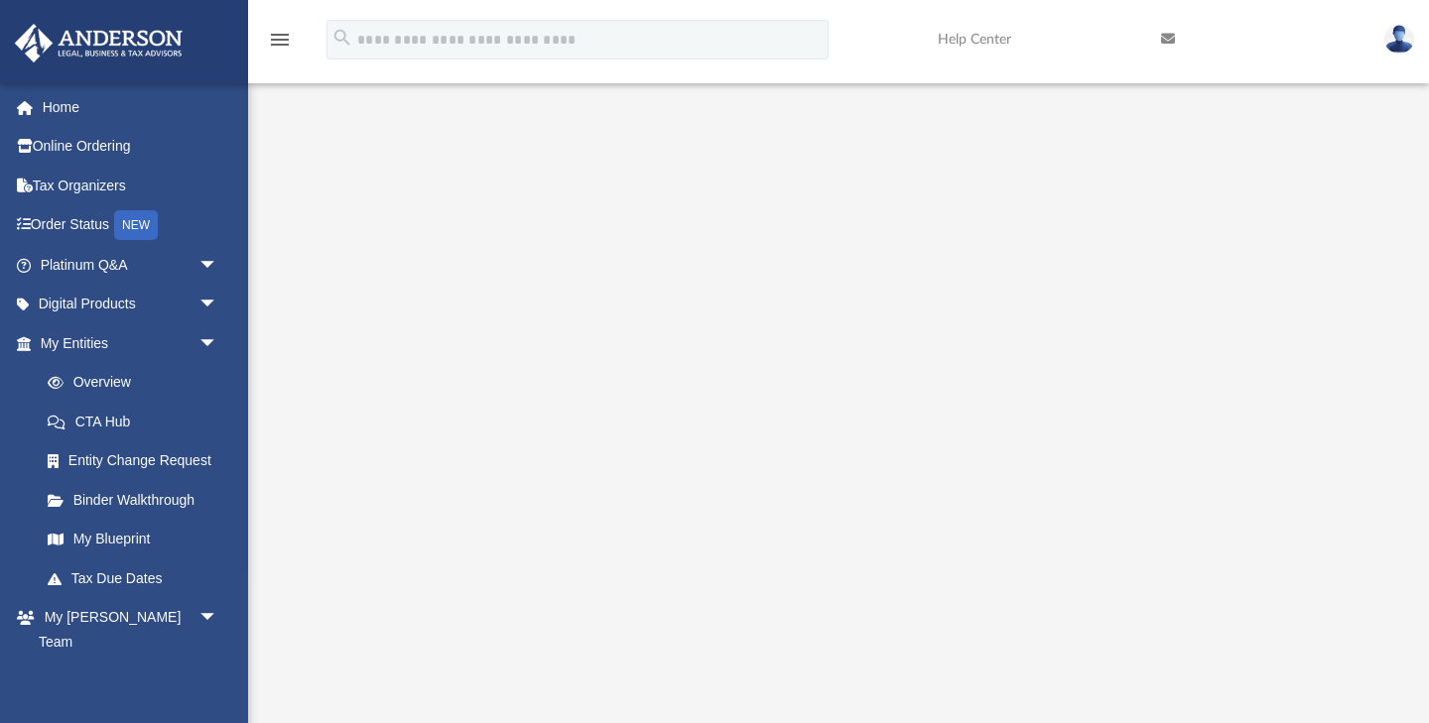
scroll to position [140, 0]
